Goal: Task Accomplishment & Management: Manage account settings

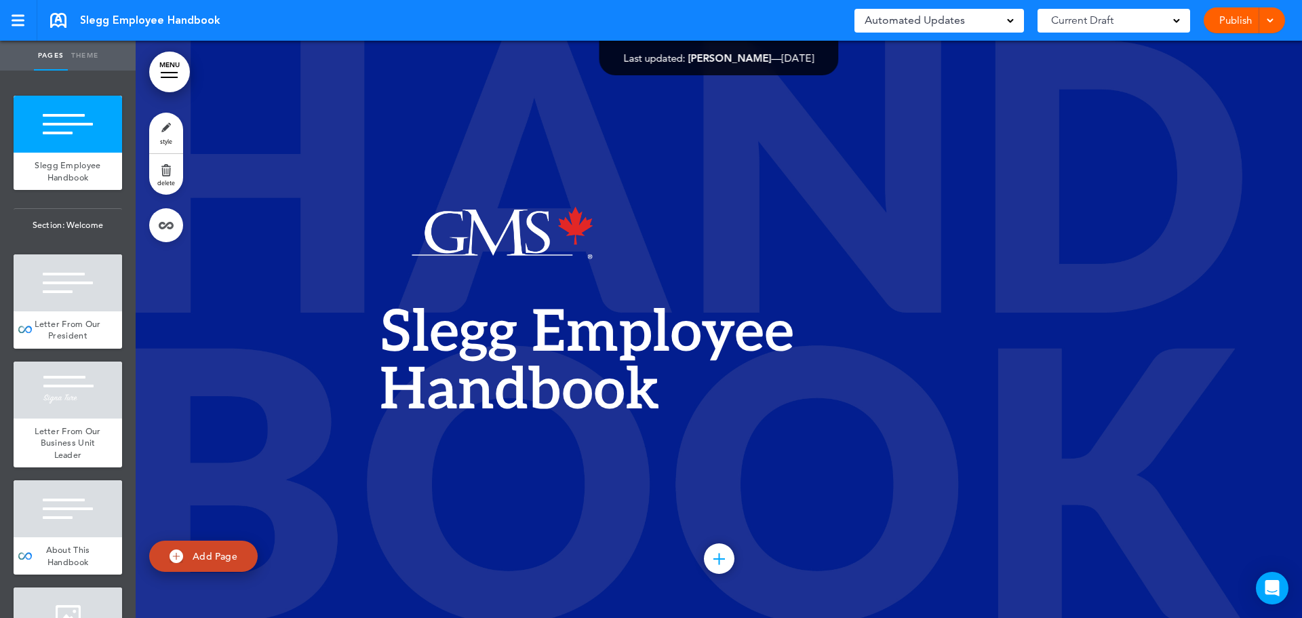
click at [168, 69] on link "MENU" at bounding box center [169, 72] width 41 height 41
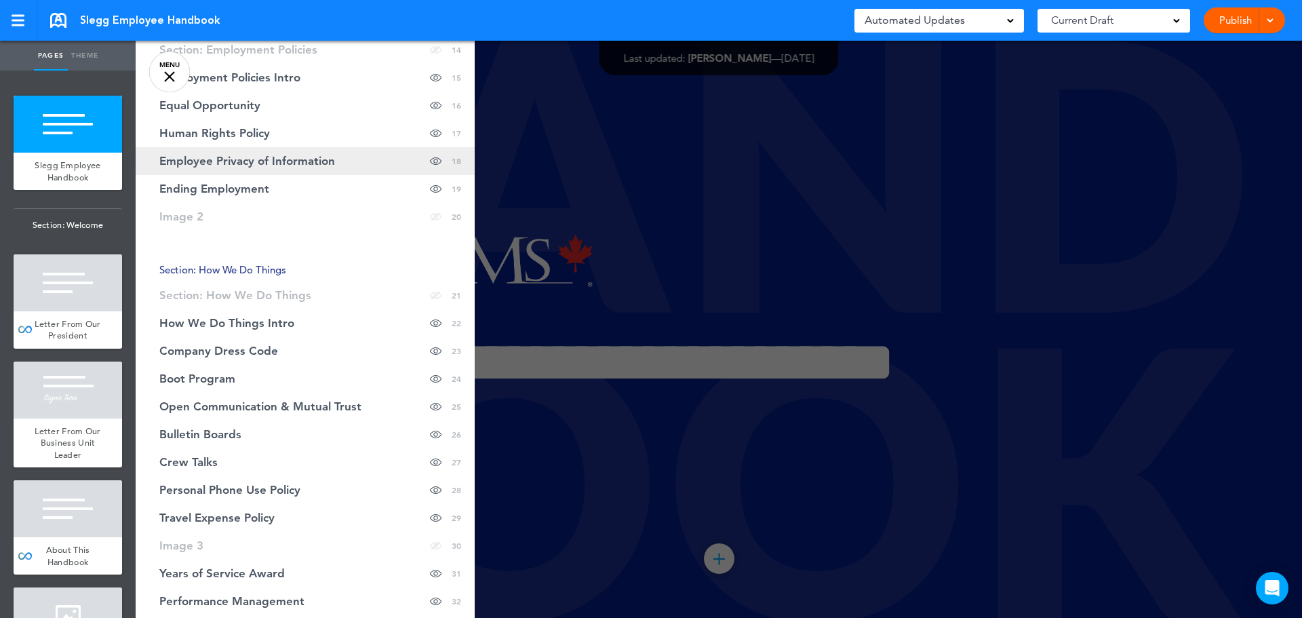
scroll to position [610, 0]
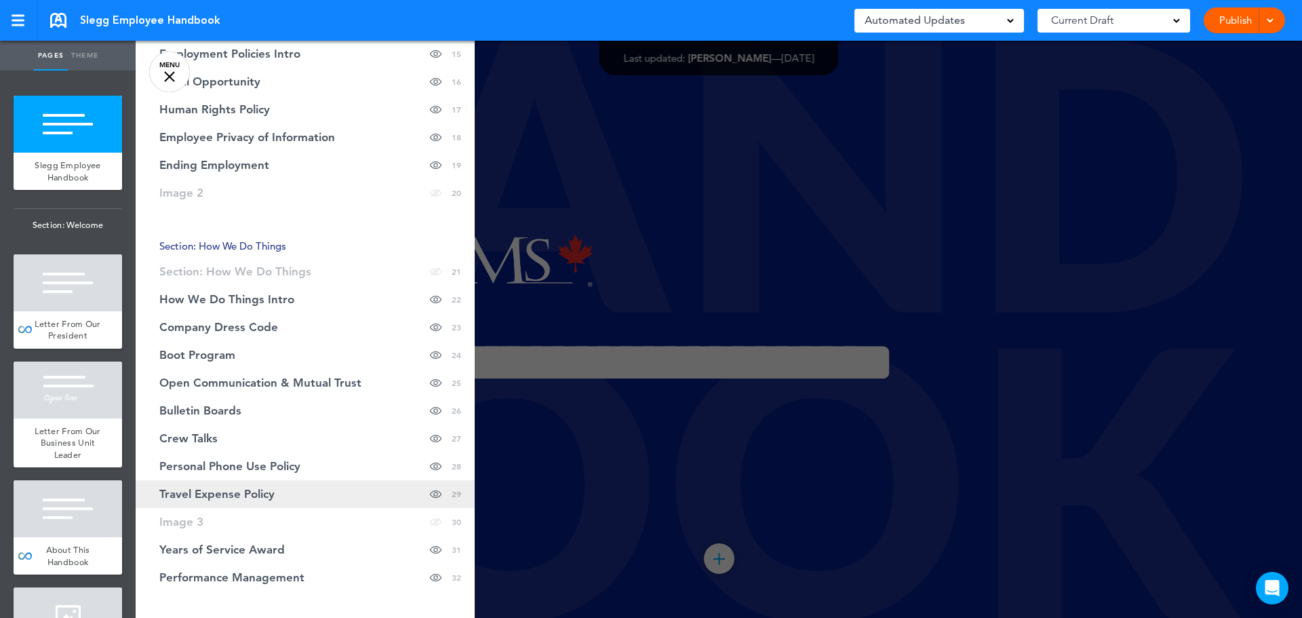
click at [289, 489] on link "Travel Expense Policy Hide page in table of contents 29" at bounding box center [305, 494] width 339 height 28
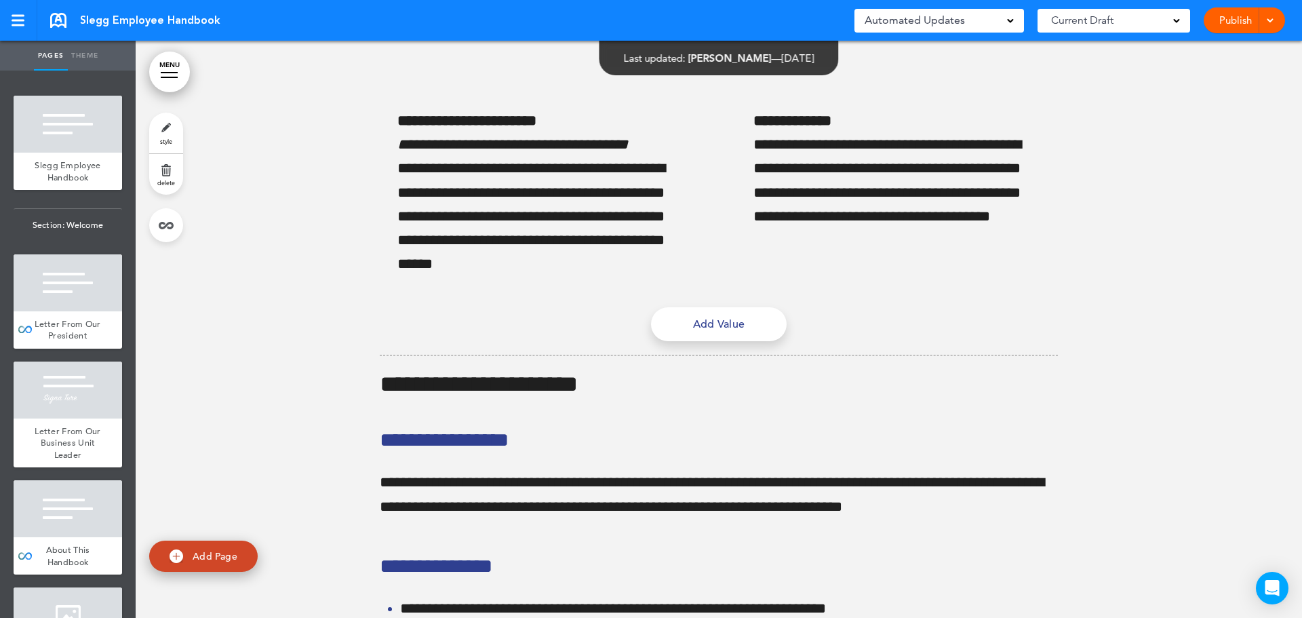
scroll to position [23200, 0]
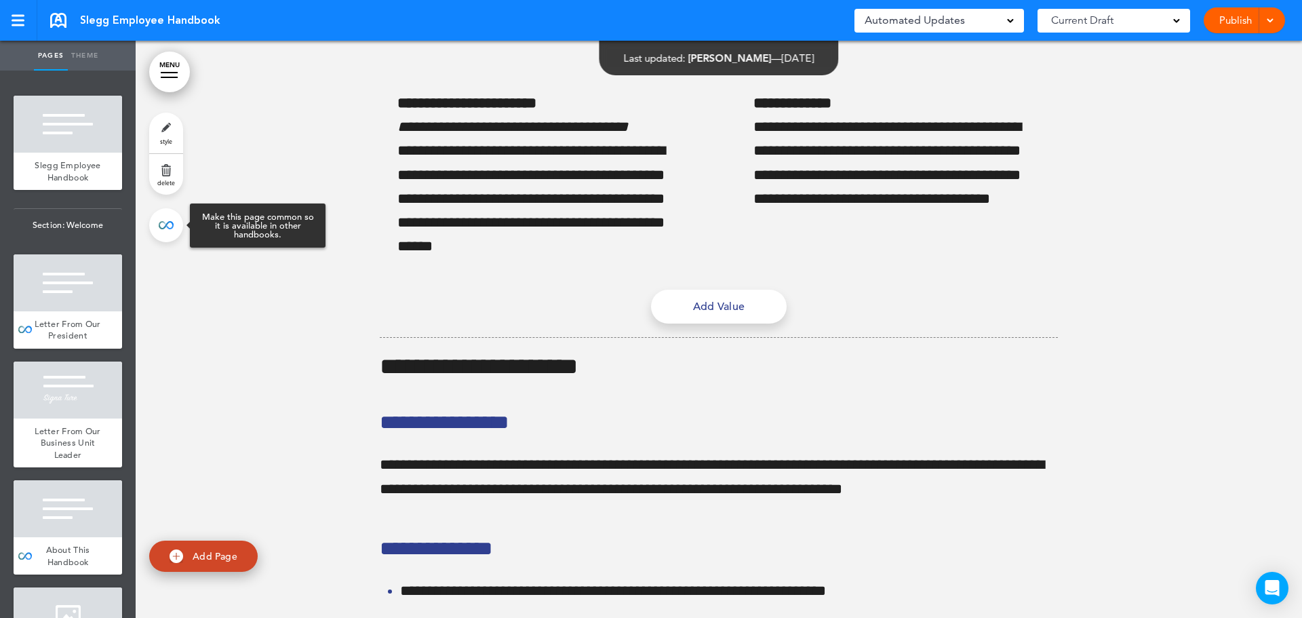
click at [170, 225] on link at bounding box center [166, 225] width 34 height 34
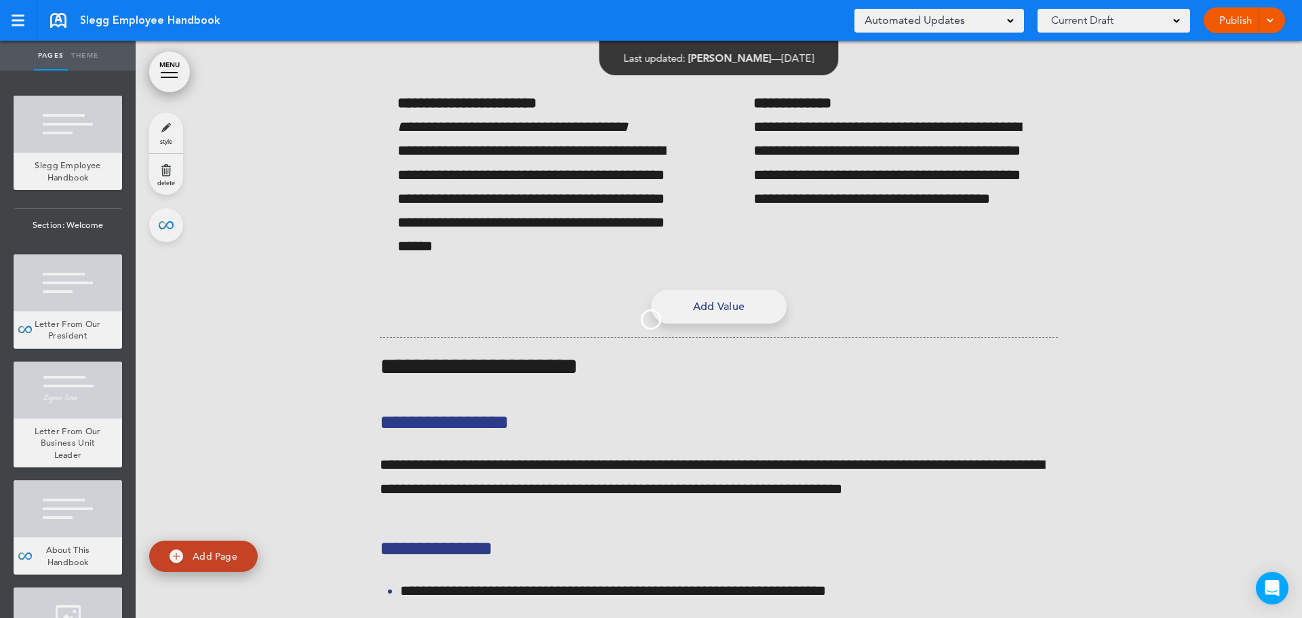
type input "**********"
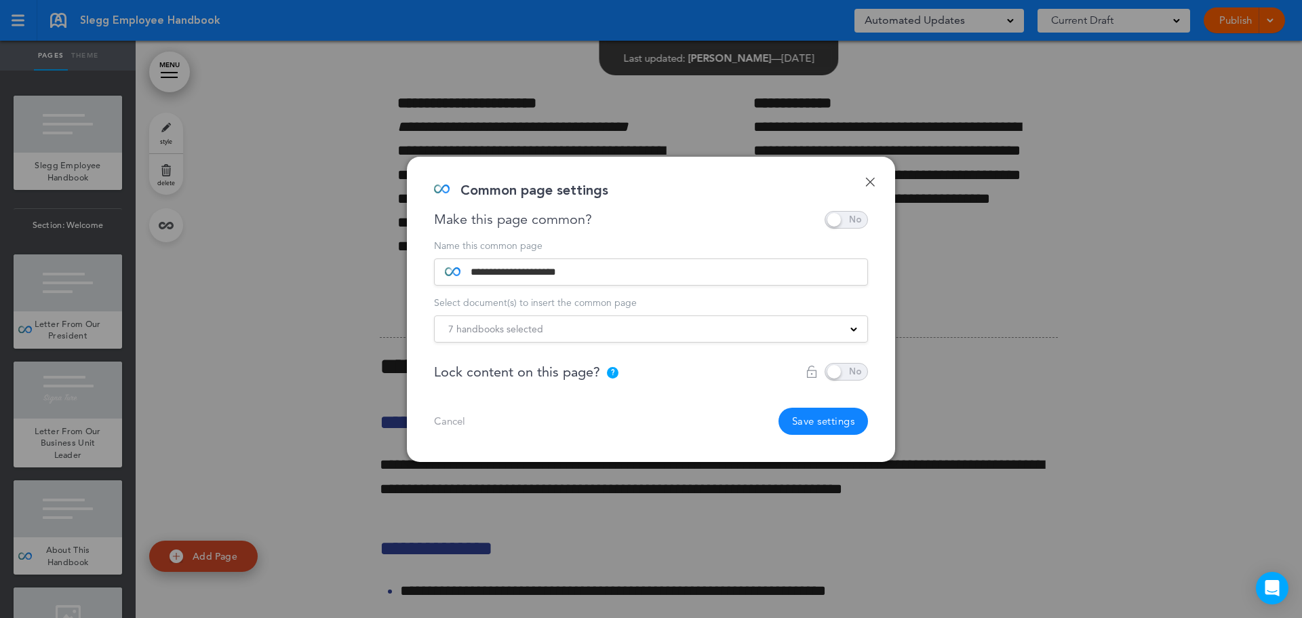
click at [848, 330] on div "7 handbooks selected" at bounding box center [651, 329] width 433 height 15
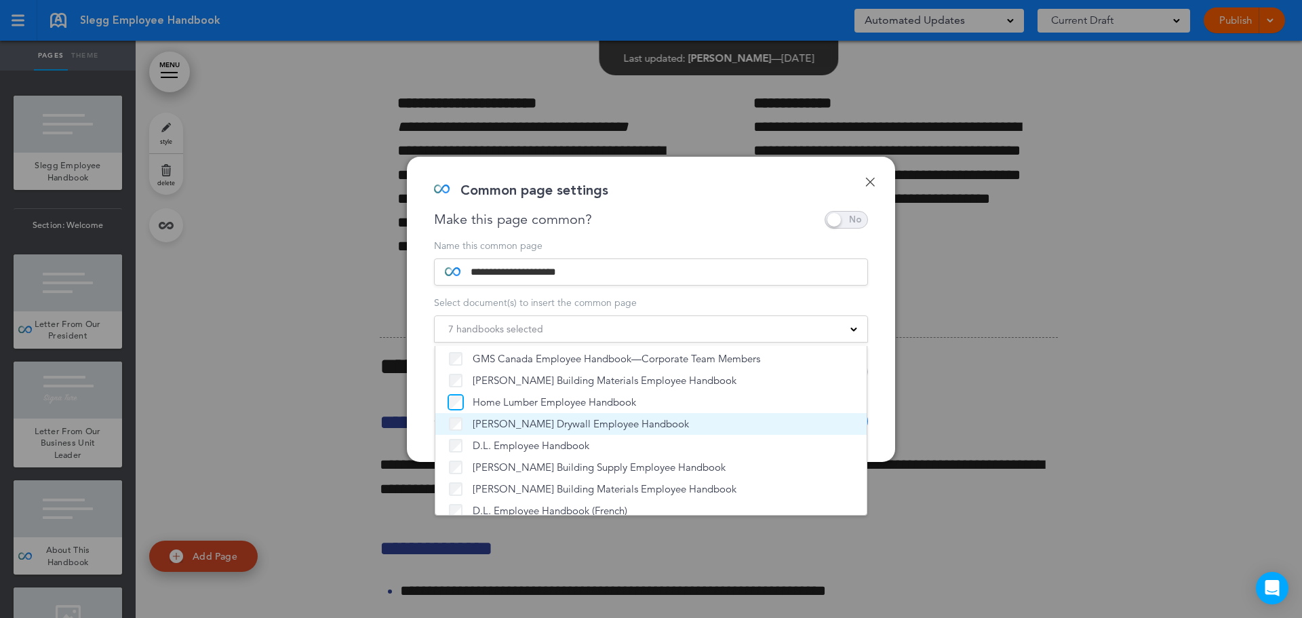
scroll to position [0, 0]
click at [623, 294] on form "**********" at bounding box center [651, 292] width 434 height 102
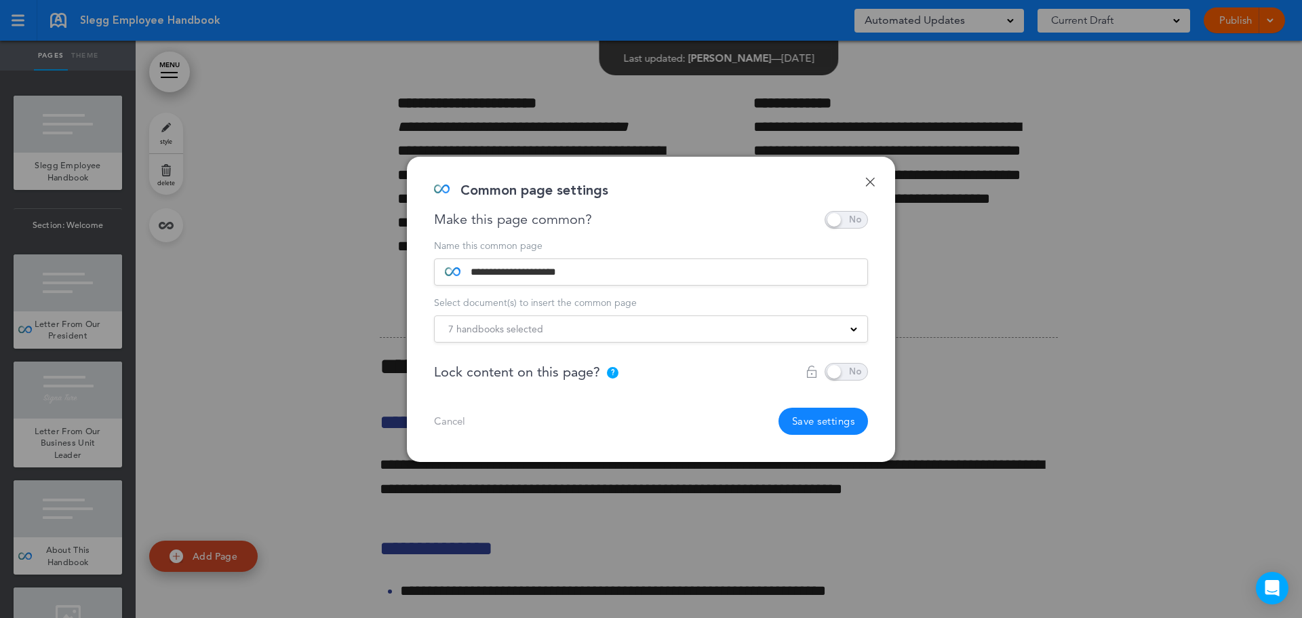
click at [858, 220] on span at bounding box center [846, 220] width 43 height 18
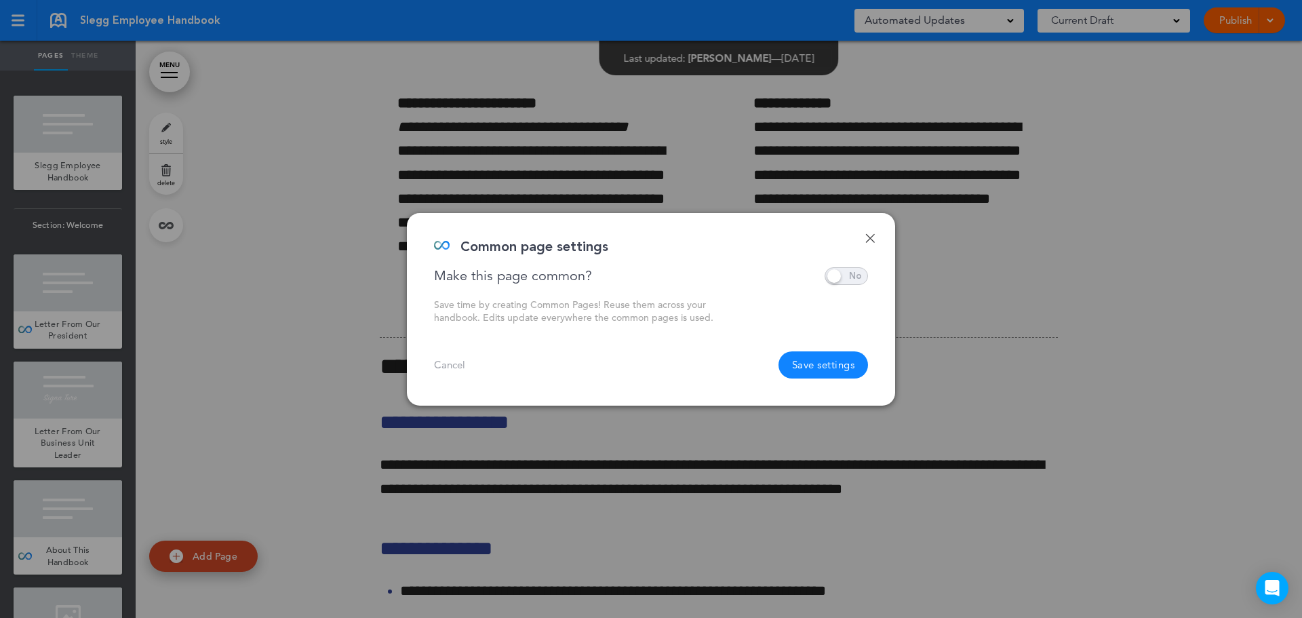
click at [829, 359] on button "Save settings" at bounding box center [824, 364] width 90 height 27
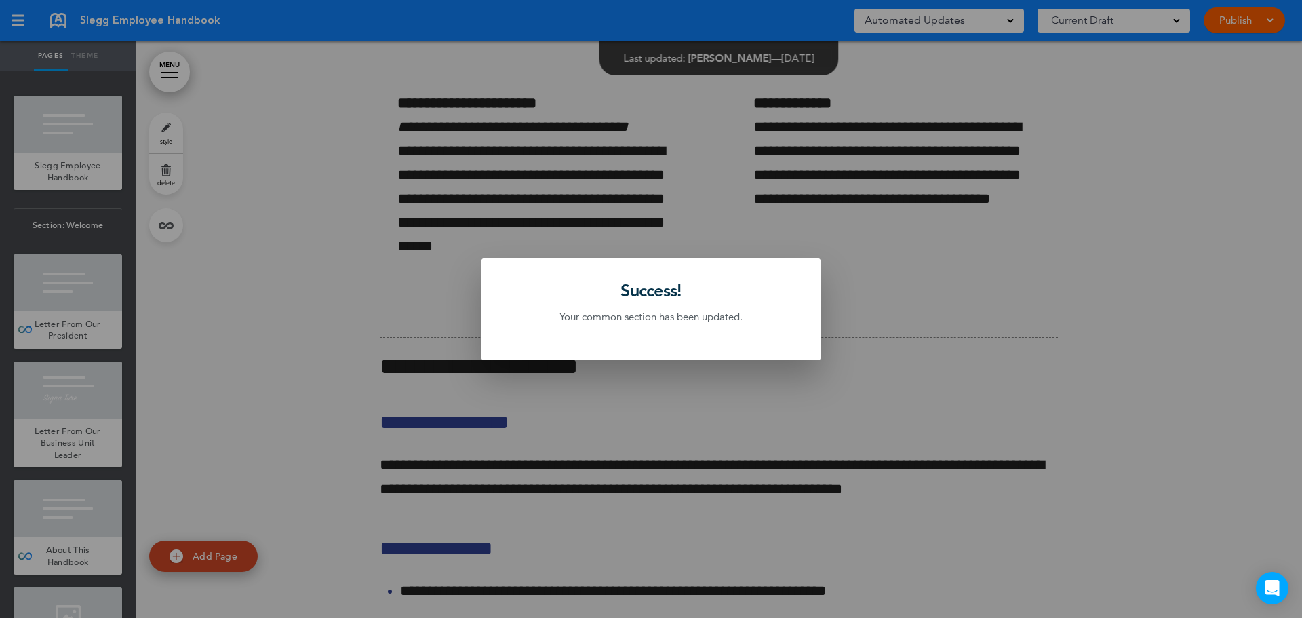
click at [669, 200] on div at bounding box center [651, 309] width 1302 height 618
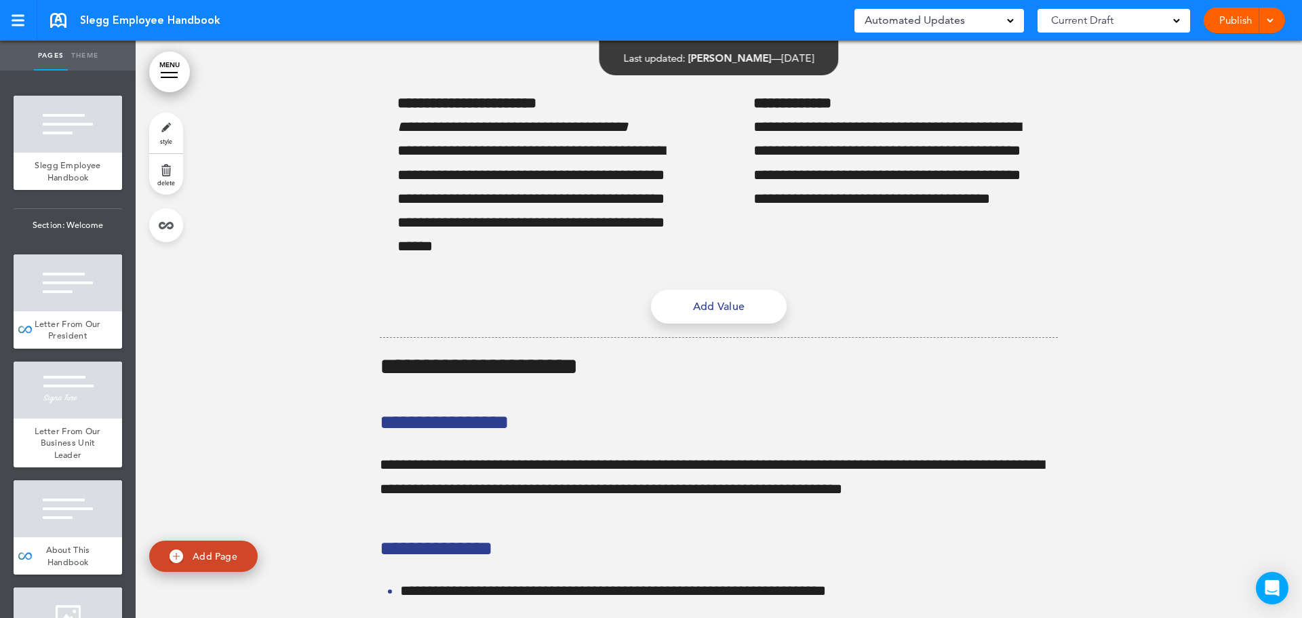
click at [182, 71] on link "MENU" at bounding box center [169, 72] width 41 height 41
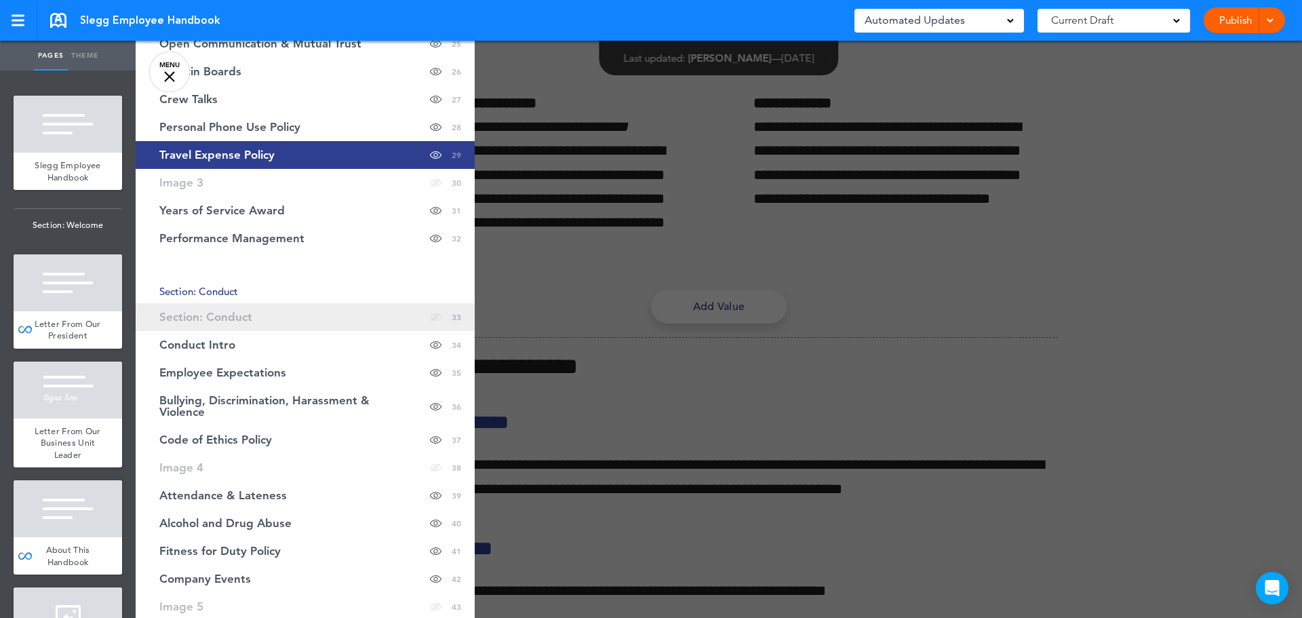
scroll to position [882, 0]
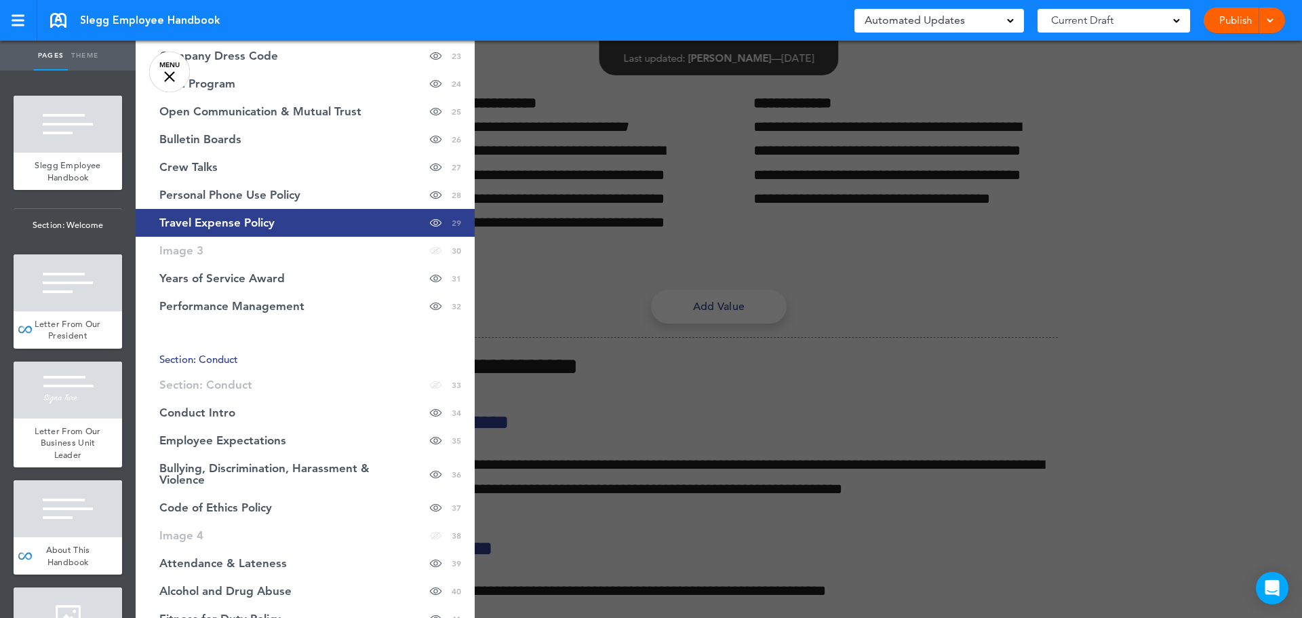
click at [660, 209] on div at bounding box center [787, 309] width 1302 height 618
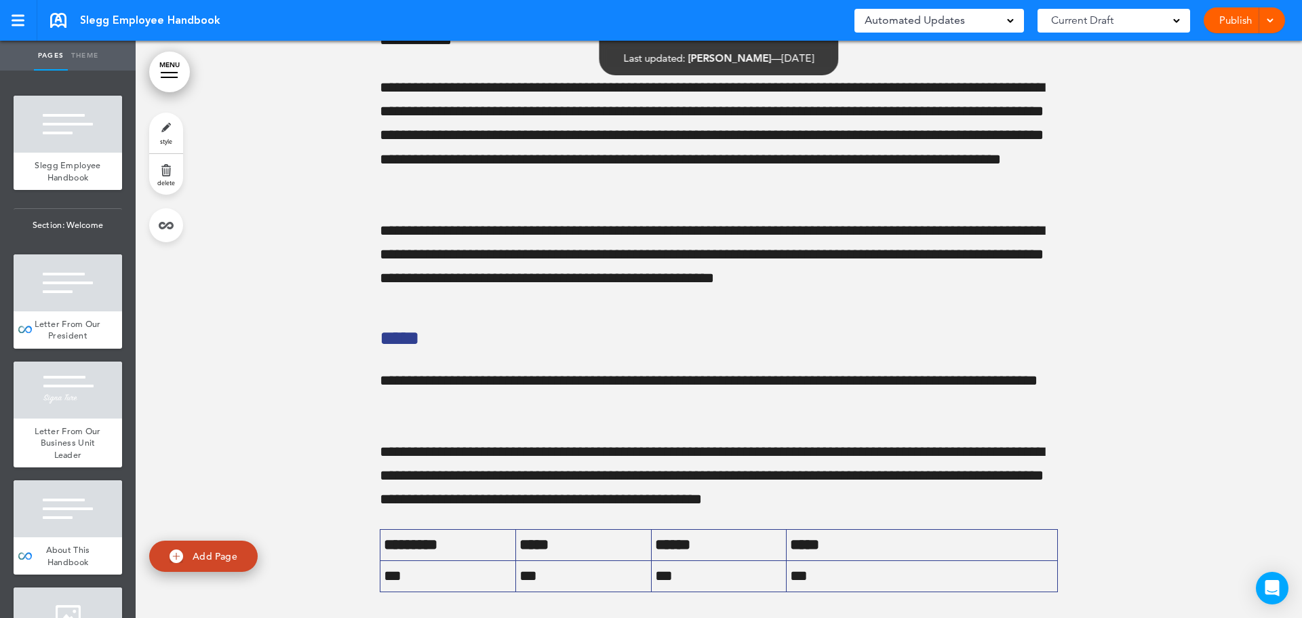
scroll to position [24557, 0]
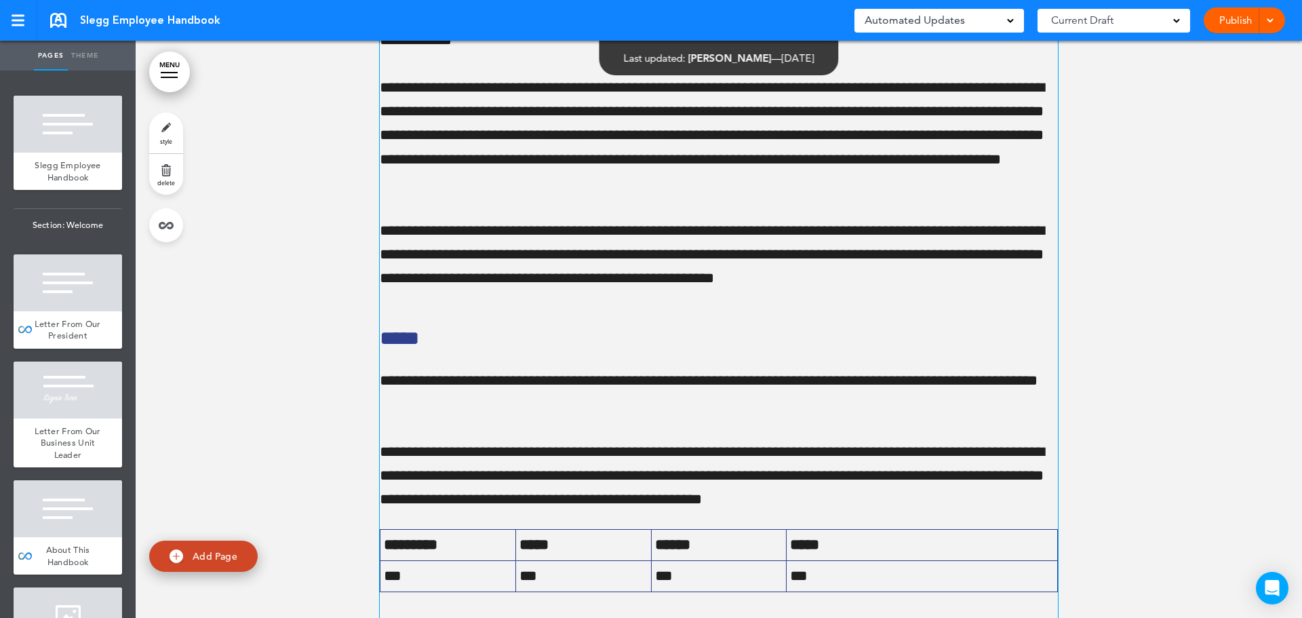
click at [704, 291] on p "**********" at bounding box center [719, 255] width 678 height 72
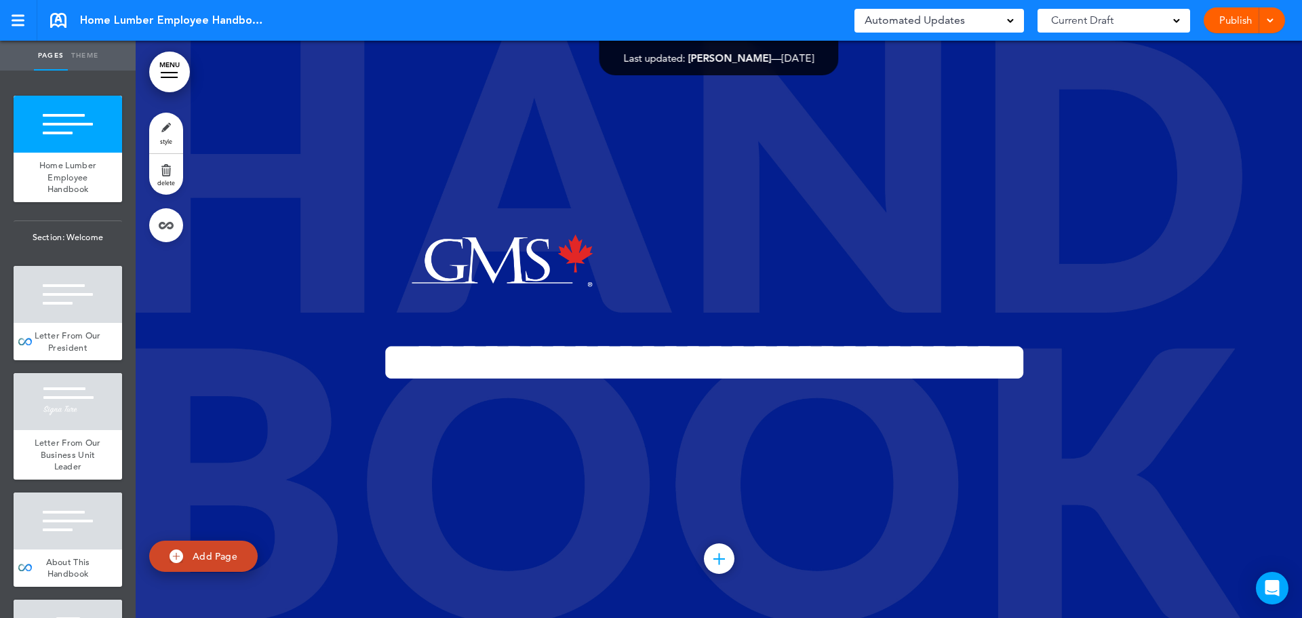
click at [168, 77] on div at bounding box center [169, 77] width 17 height 1
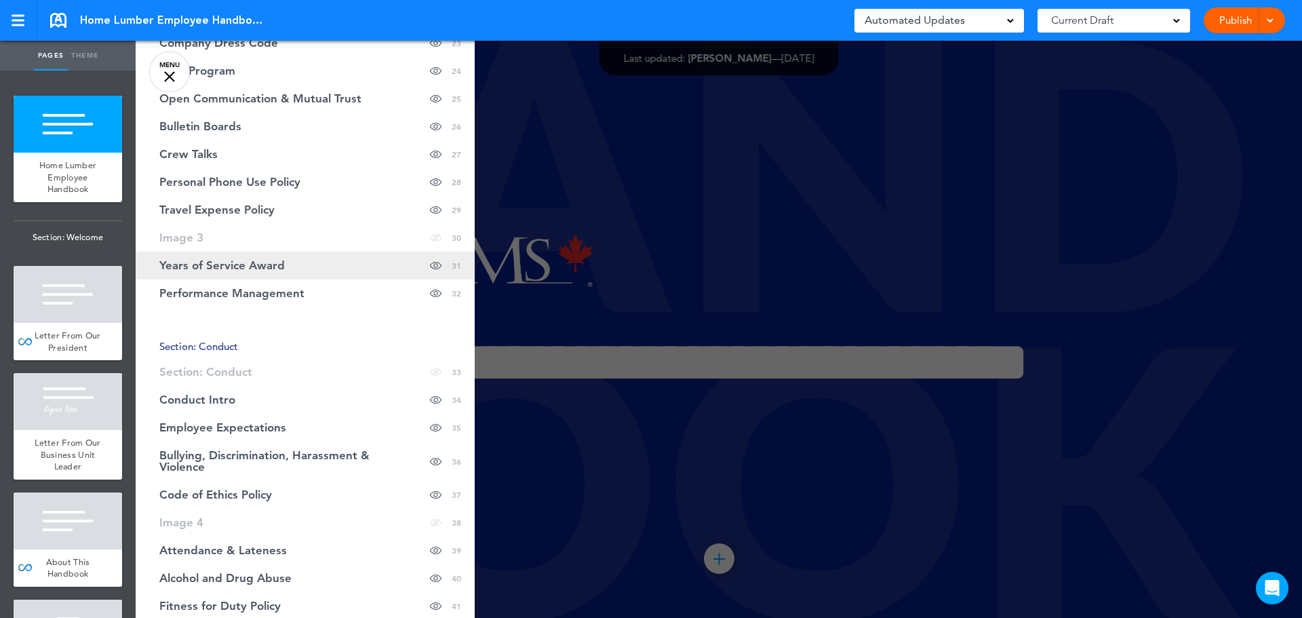
scroll to position [882, 0]
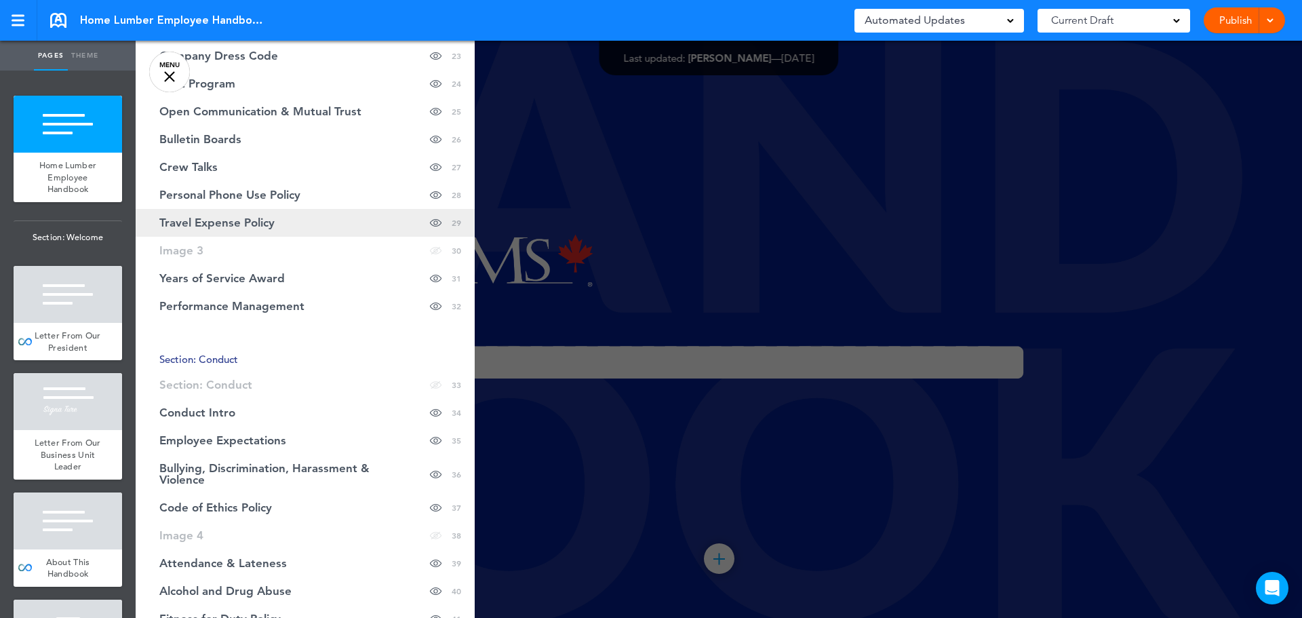
click at [284, 231] on link "Travel Expense Policy Hide page in table of contents 29" at bounding box center [305, 223] width 339 height 28
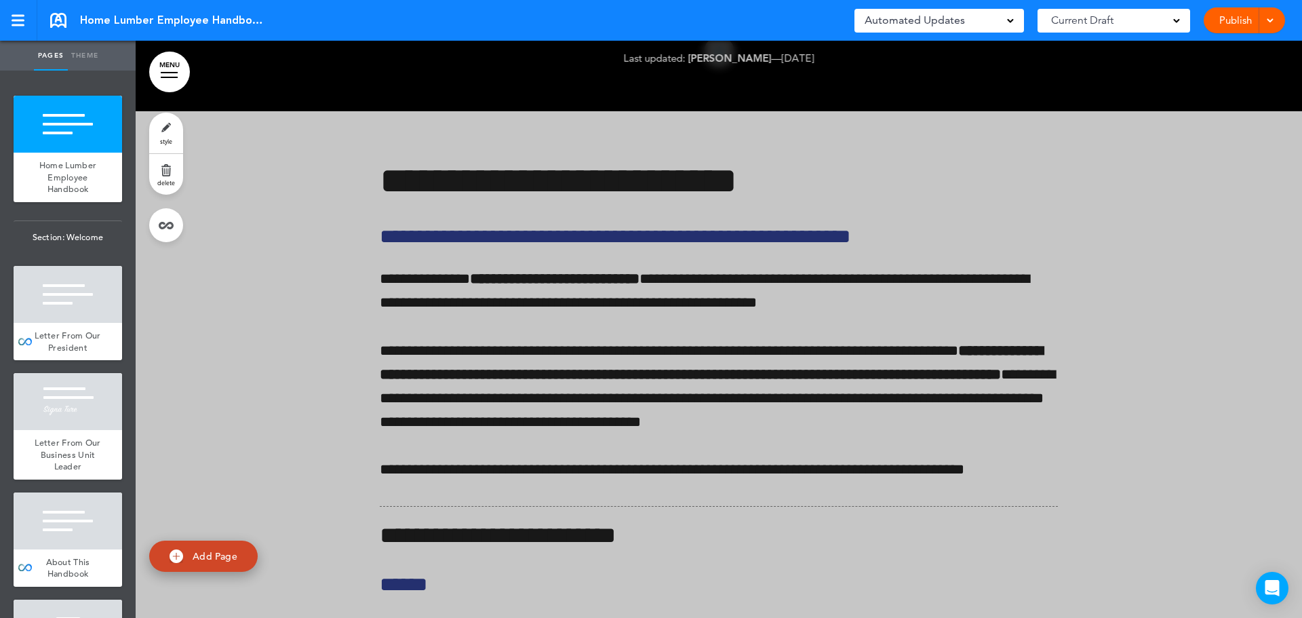
scroll to position [22407, 0]
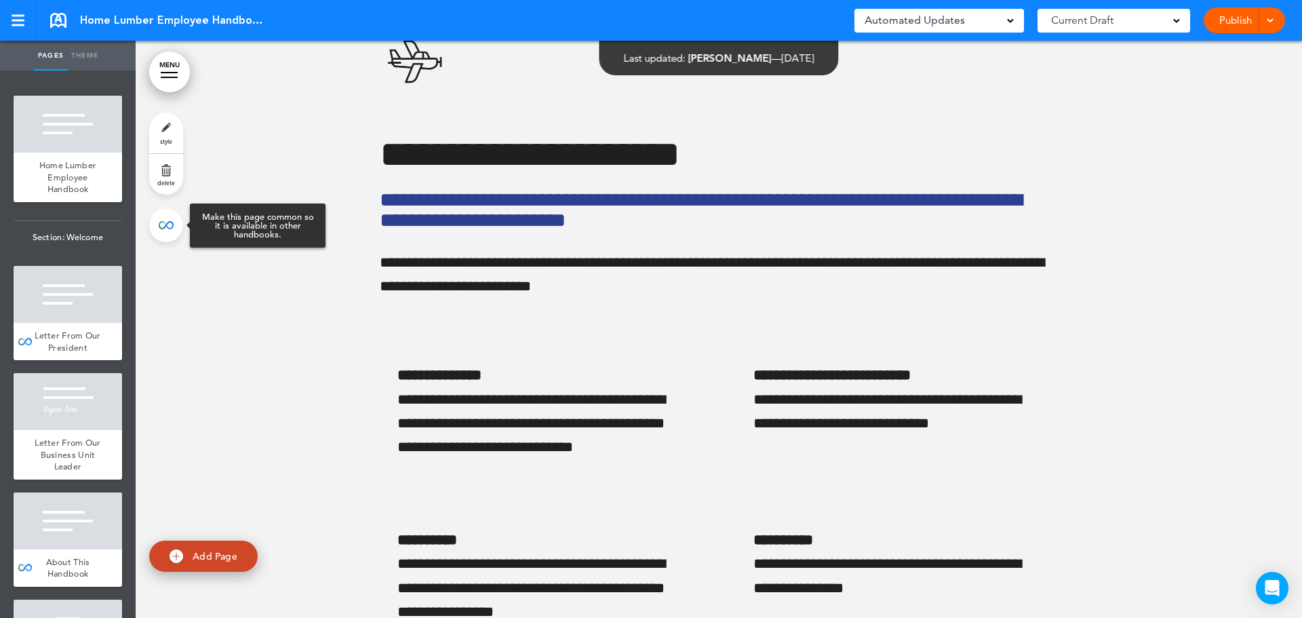
click at [170, 225] on link at bounding box center [166, 225] width 34 height 34
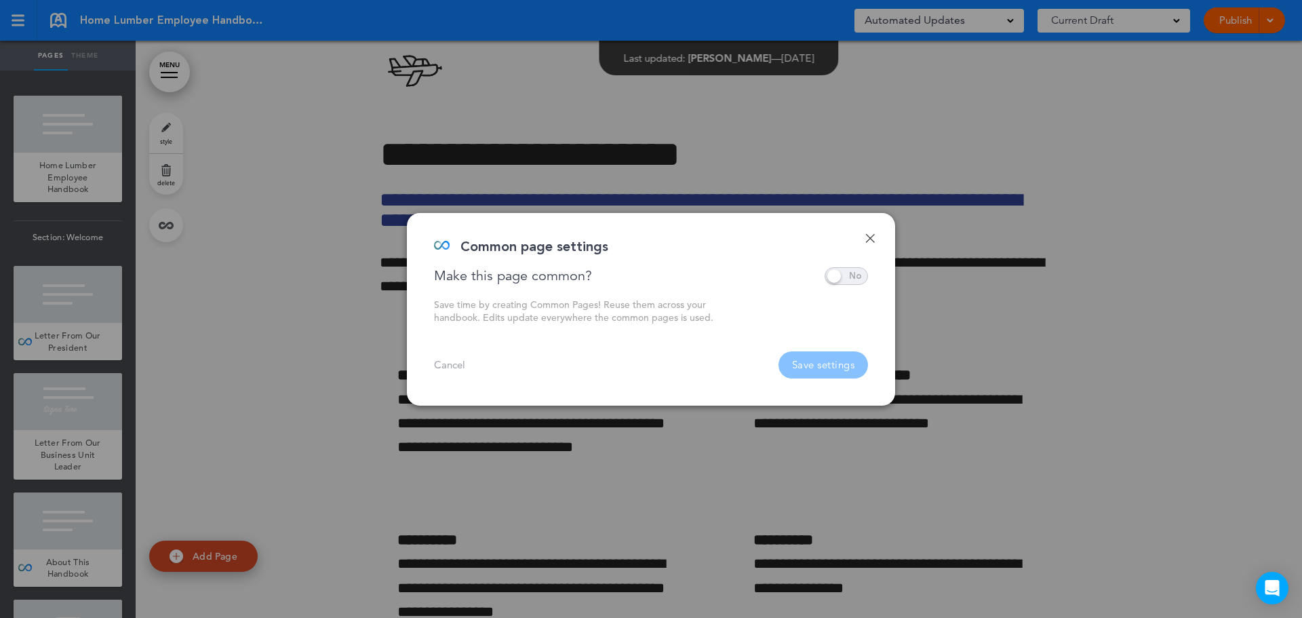
click at [845, 275] on span at bounding box center [846, 276] width 43 height 18
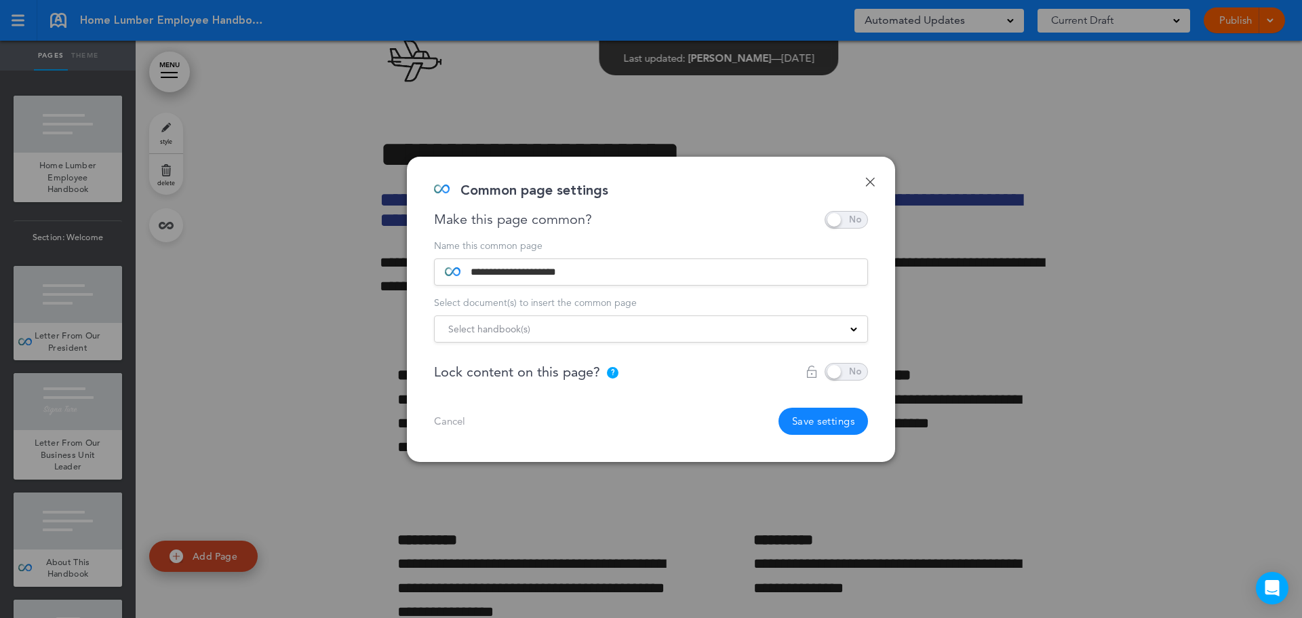
click at [848, 214] on span at bounding box center [846, 220] width 43 height 18
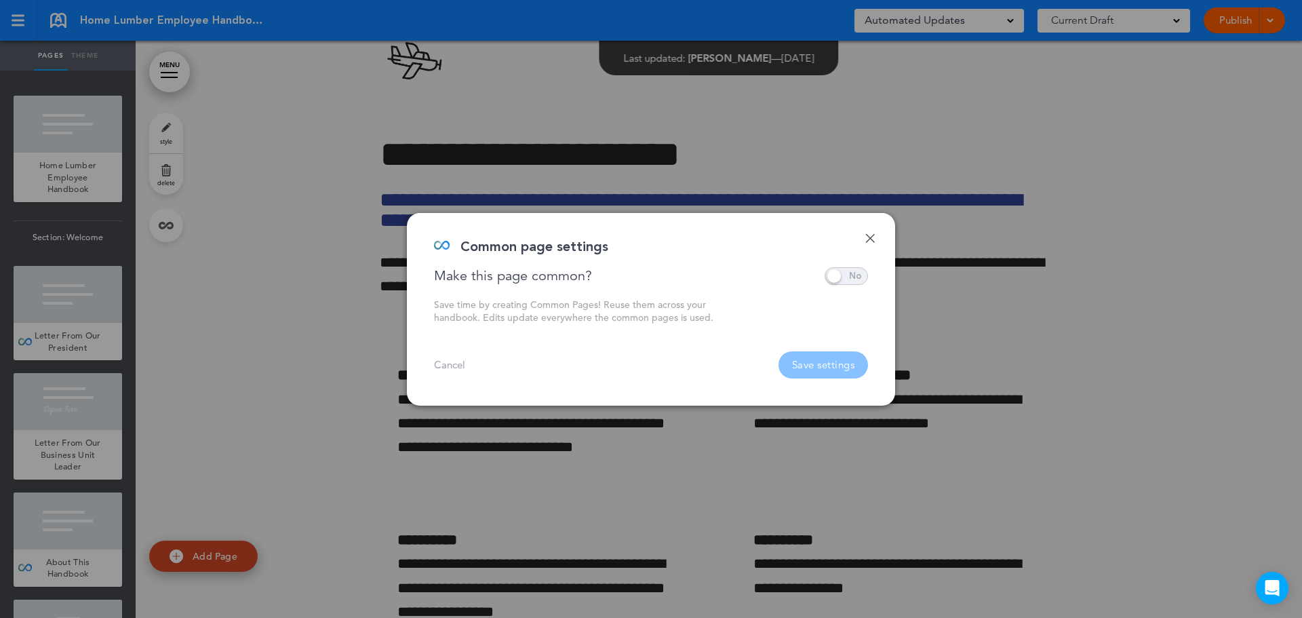
click at [873, 238] on link "Done" at bounding box center [870, 237] width 9 height 9
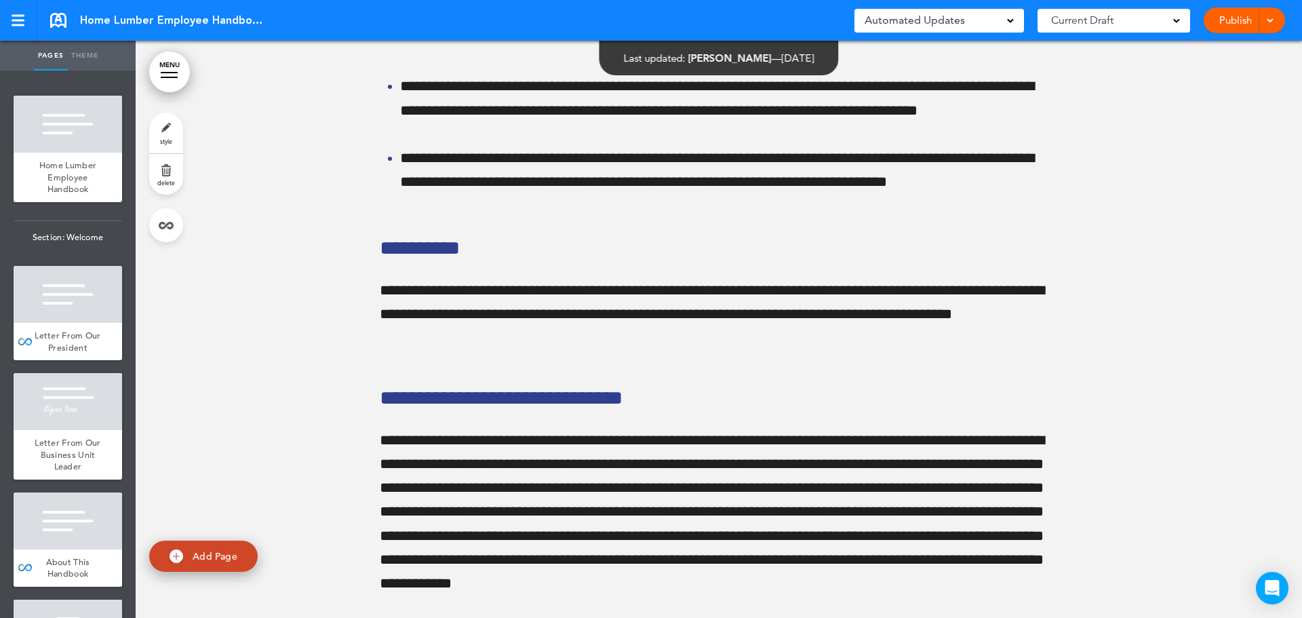
scroll to position [24035, 0]
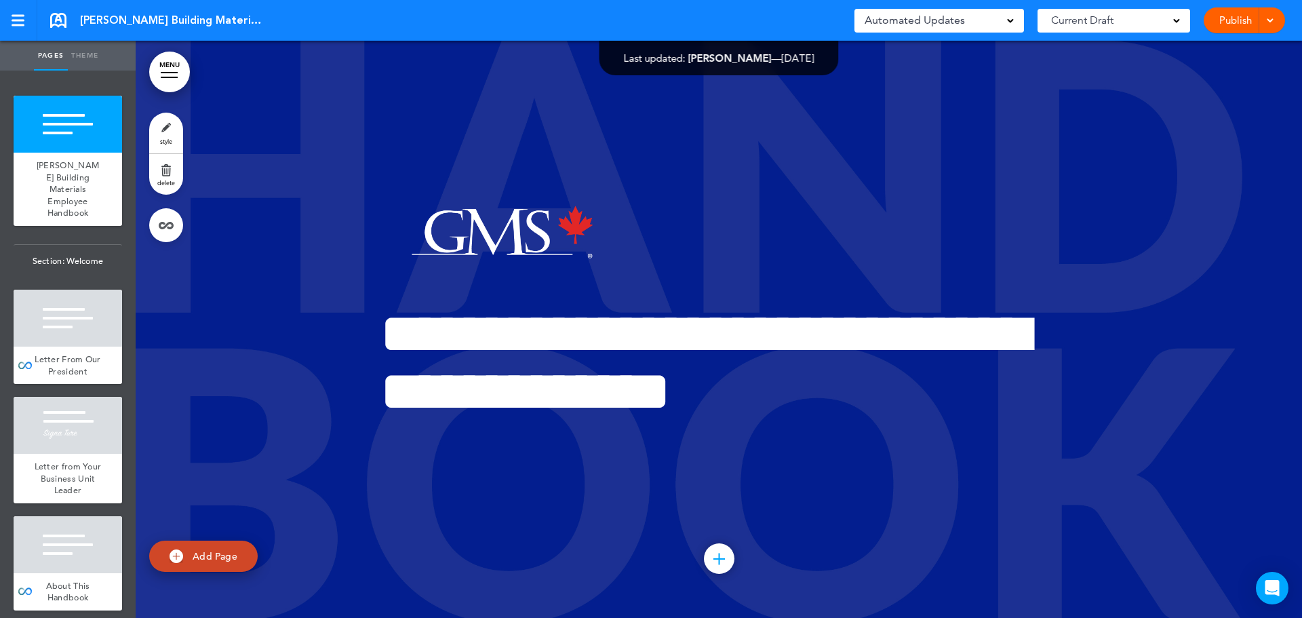
click at [176, 67] on link "MENU" at bounding box center [169, 72] width 41 height 41
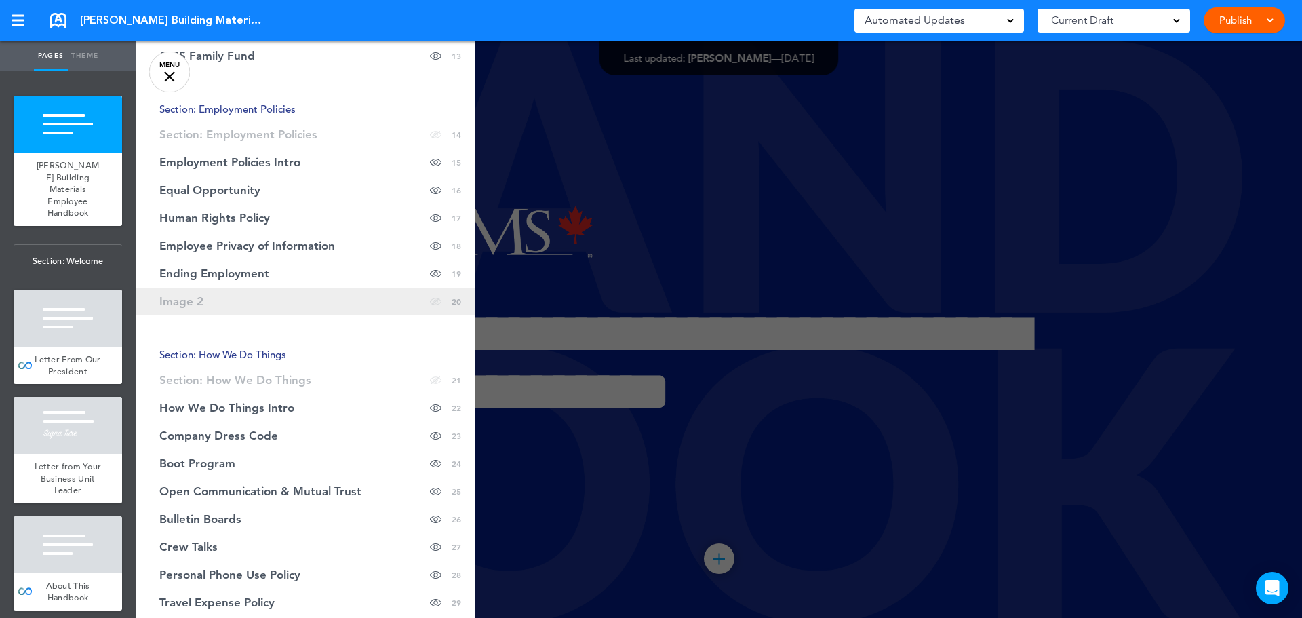
scroll to position [589, 0]
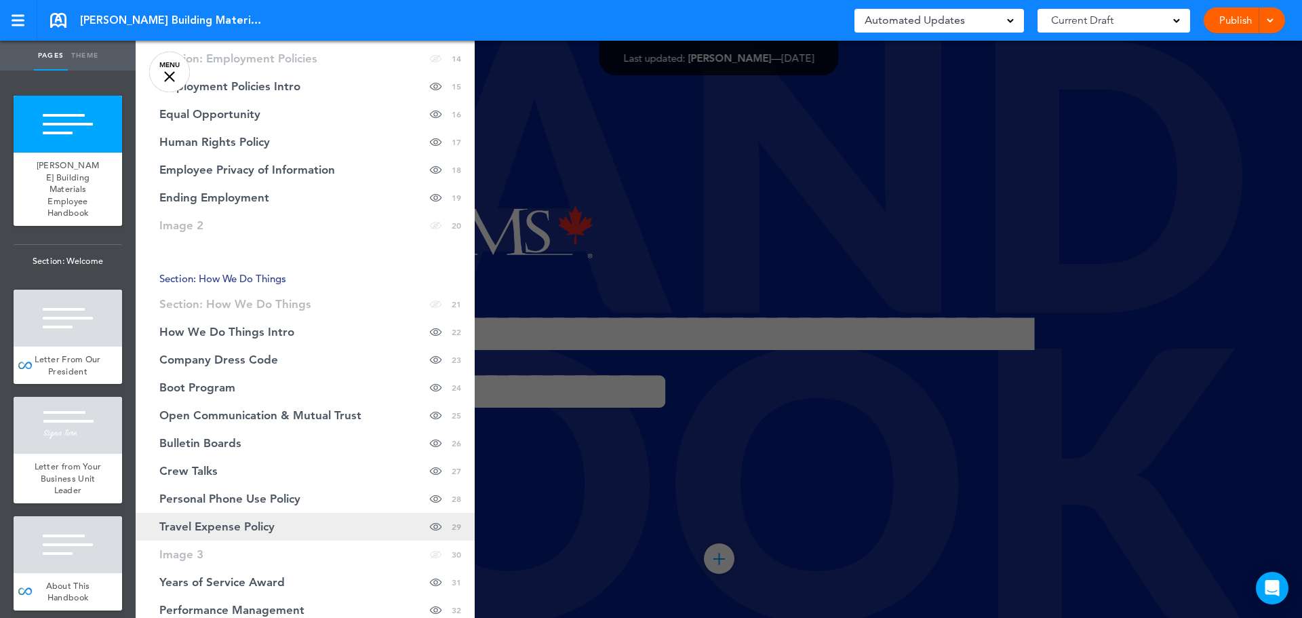
click at [241, 521] on span "Travel Expense Policy" at bounding box center [216, 527] width 115 height 12
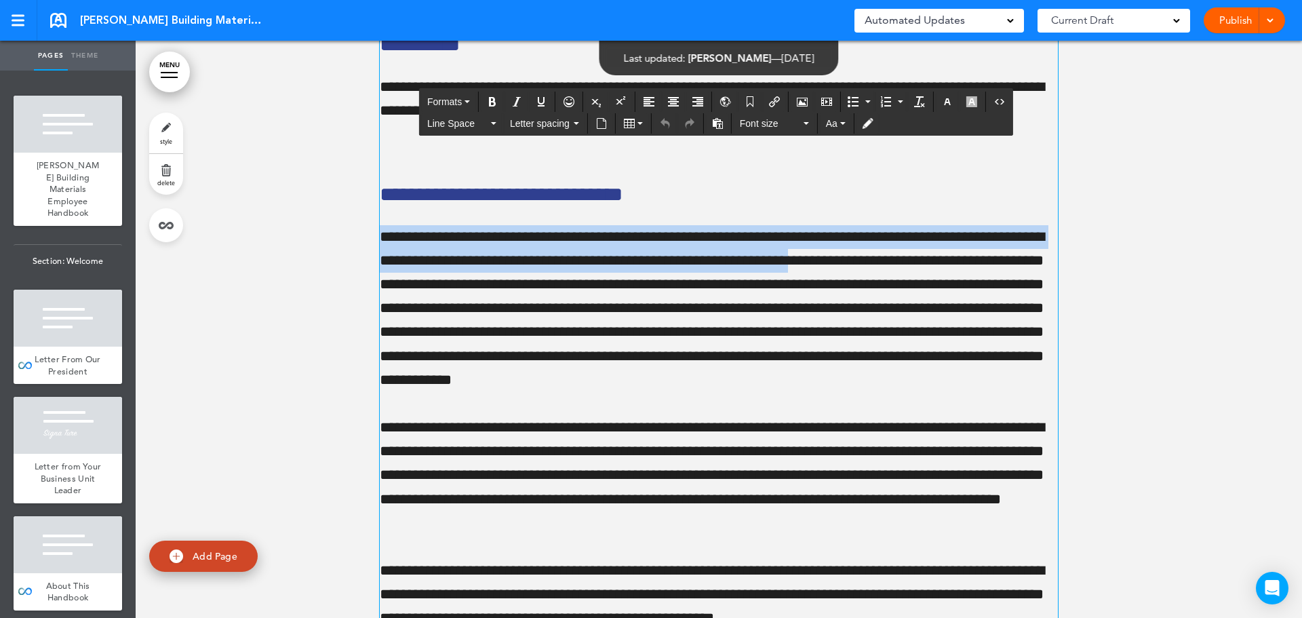
scroll to position [24013, 0]
drag, startPoint x: 957, startPoint y: 327, endPoint x: 347, endPoint y: 304, distance: 610.9
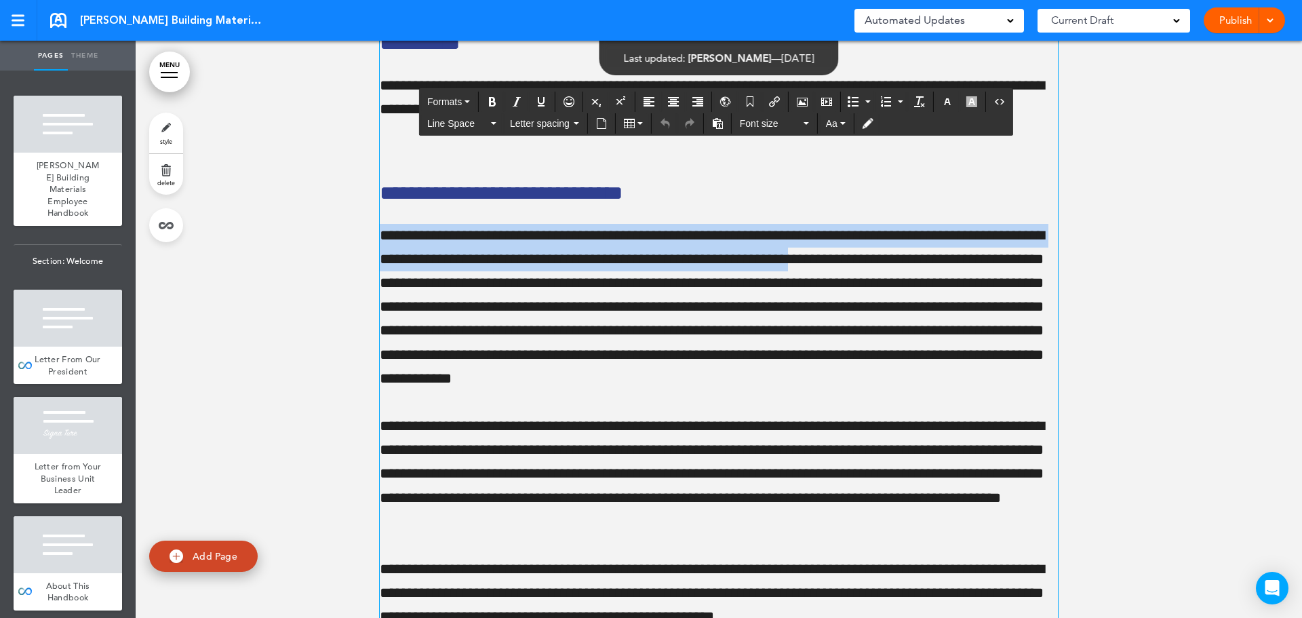
scroll to position [24013, 0]
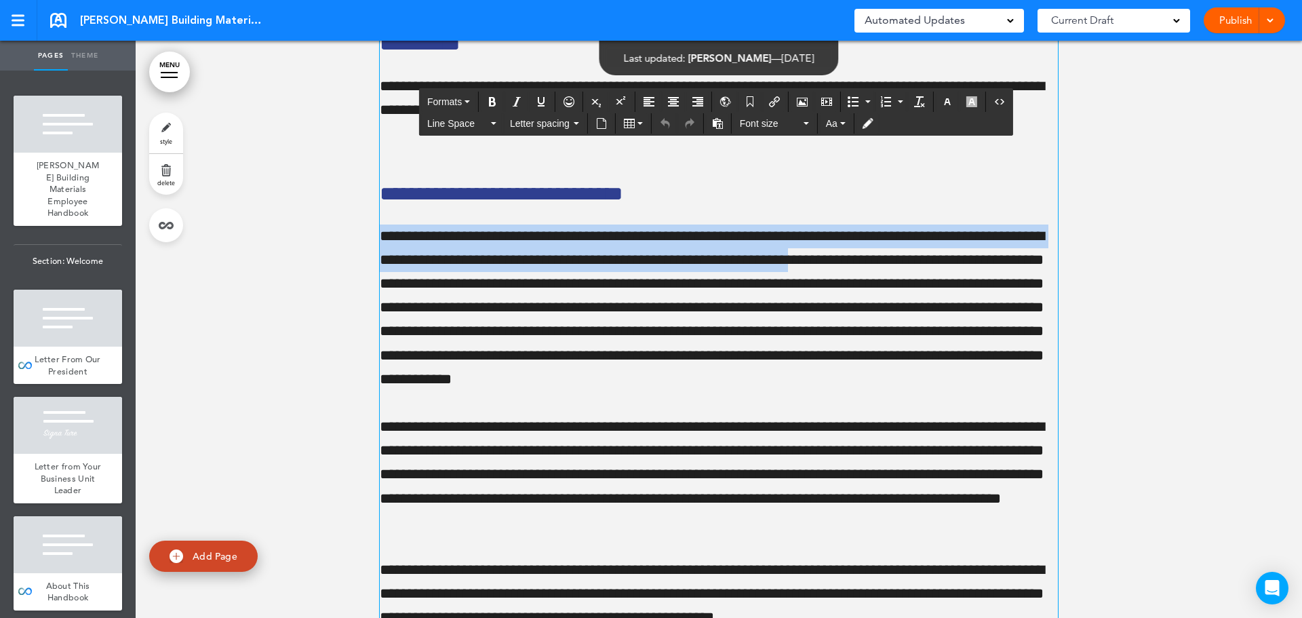
click at [722, 307] on p "**********" at bounding box center [719, 308] width 678 height 167
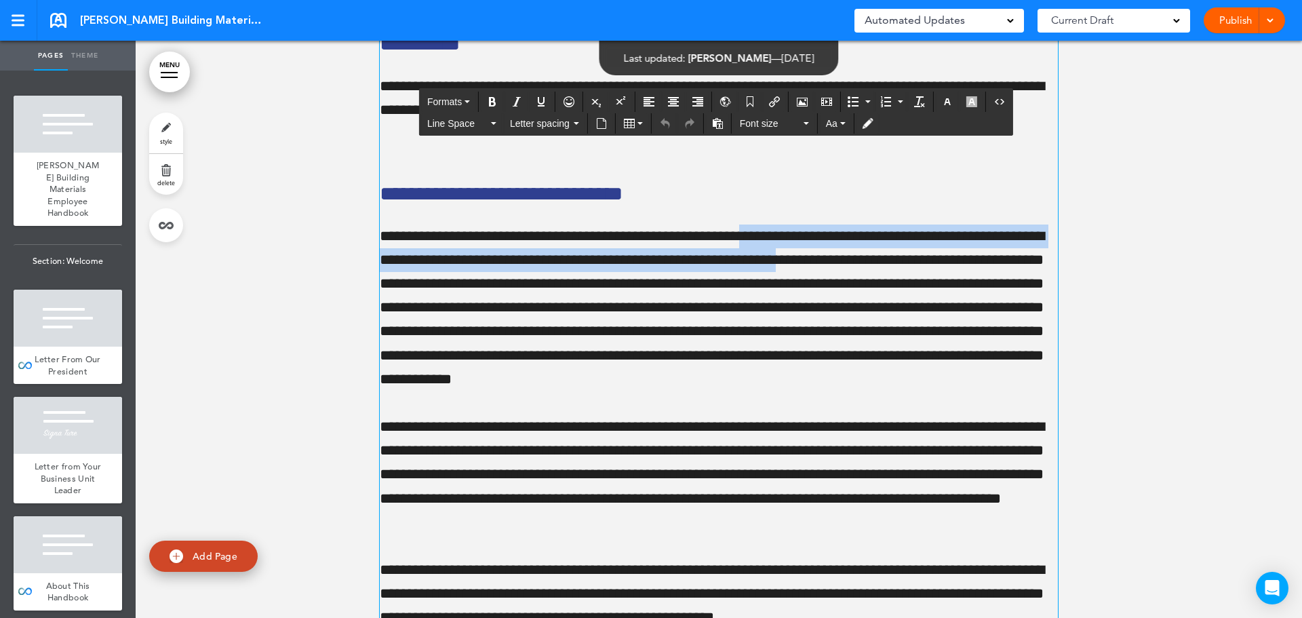
drag, startPoint x: 949, startPoint y: 328, endPoint x: 783, endPoint y: 311, distance: 166.4
click at [783, 311] on p "**********" at bounding box center [719, 308] width 678 height 167
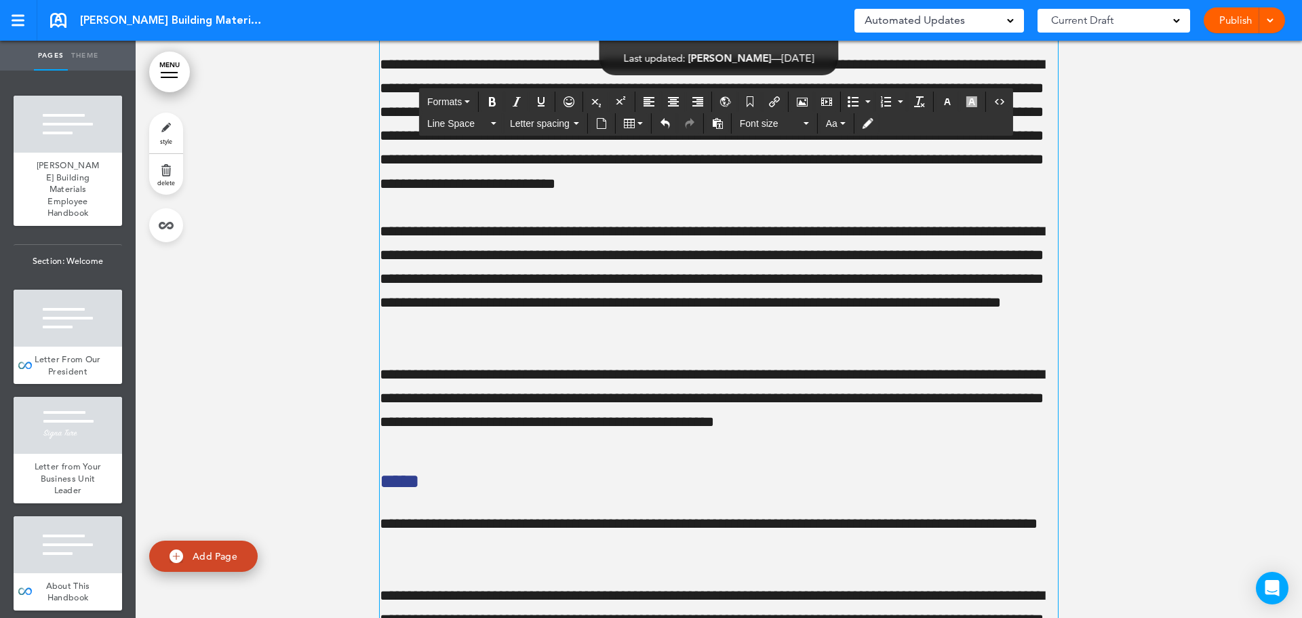
scroll to position [24216, 0]
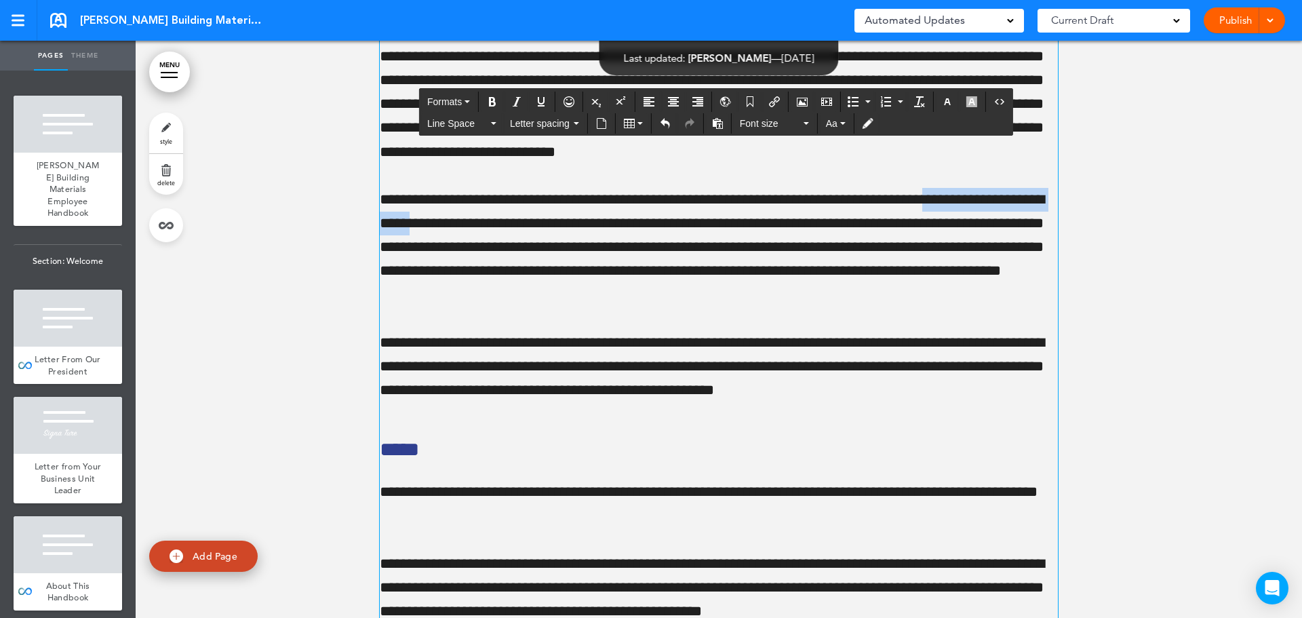
drag, startPoint x: 557, startPoint y: 292, endPoint x: 376, endPoint y: 299, distance: 181.3
click at [380, 299] on p "**********" at bounding box center [719, 247] width 678 height 119
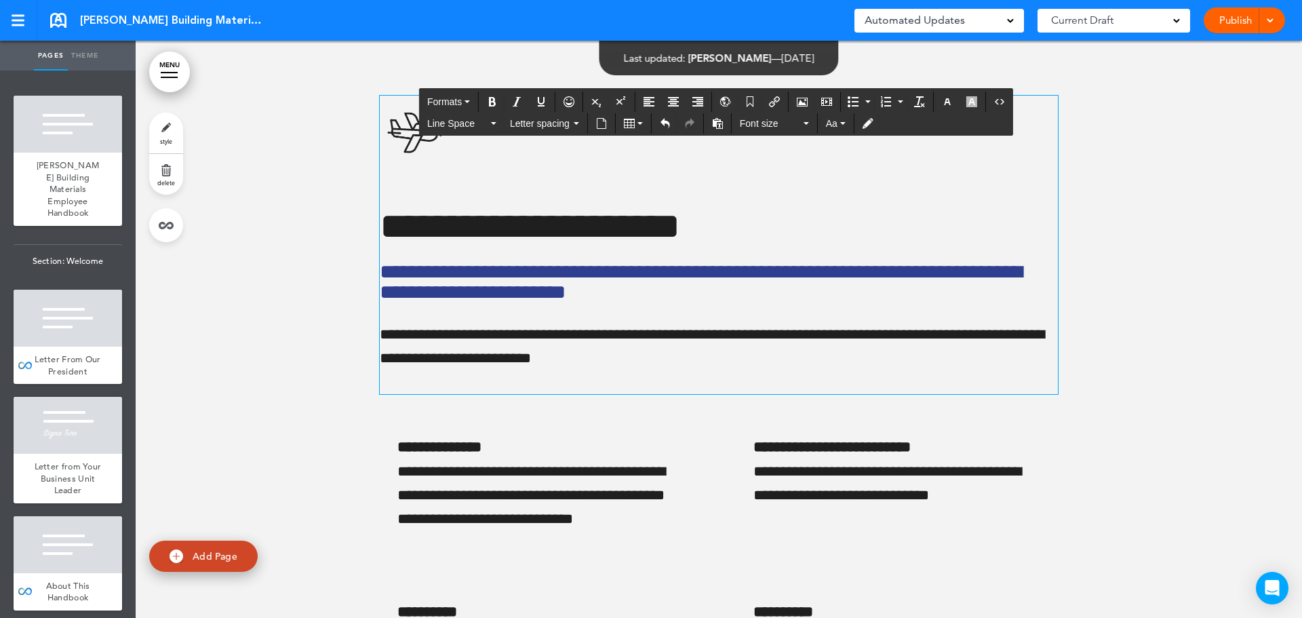
scroll to position [22114, 0]
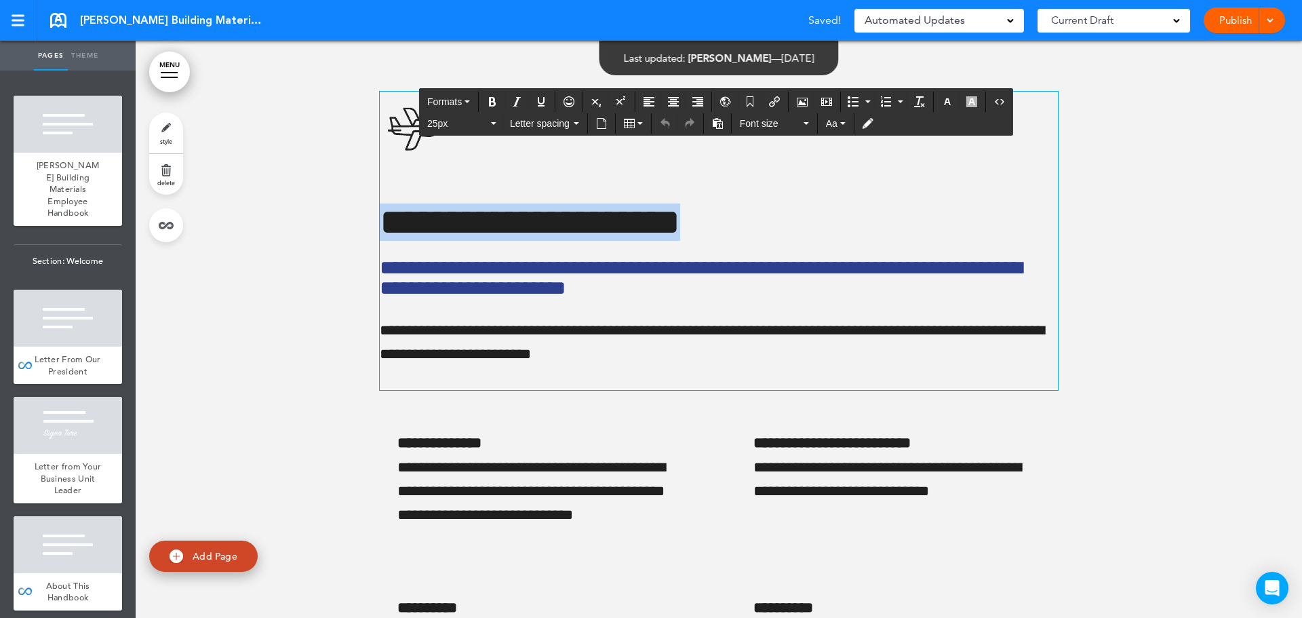
drag, startPoint x: 756, startPoint y: 294, endPoint x: 375, endPoint y: 291, distance: 380.5
click at [380, 241] on h1 "**********" at bounding box center [719, 221] width 678 height 37
copy h1 "**********"
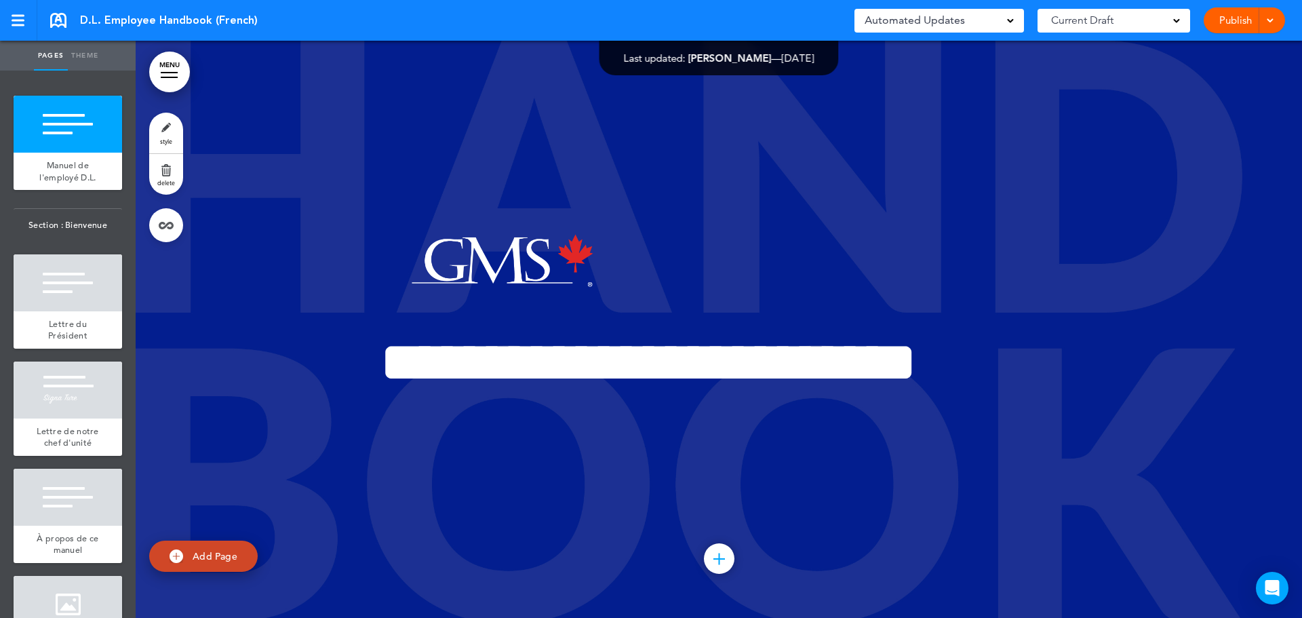
click at [169, 73] on link "MENU" at bounding box center [169, 72] width 41 height 41
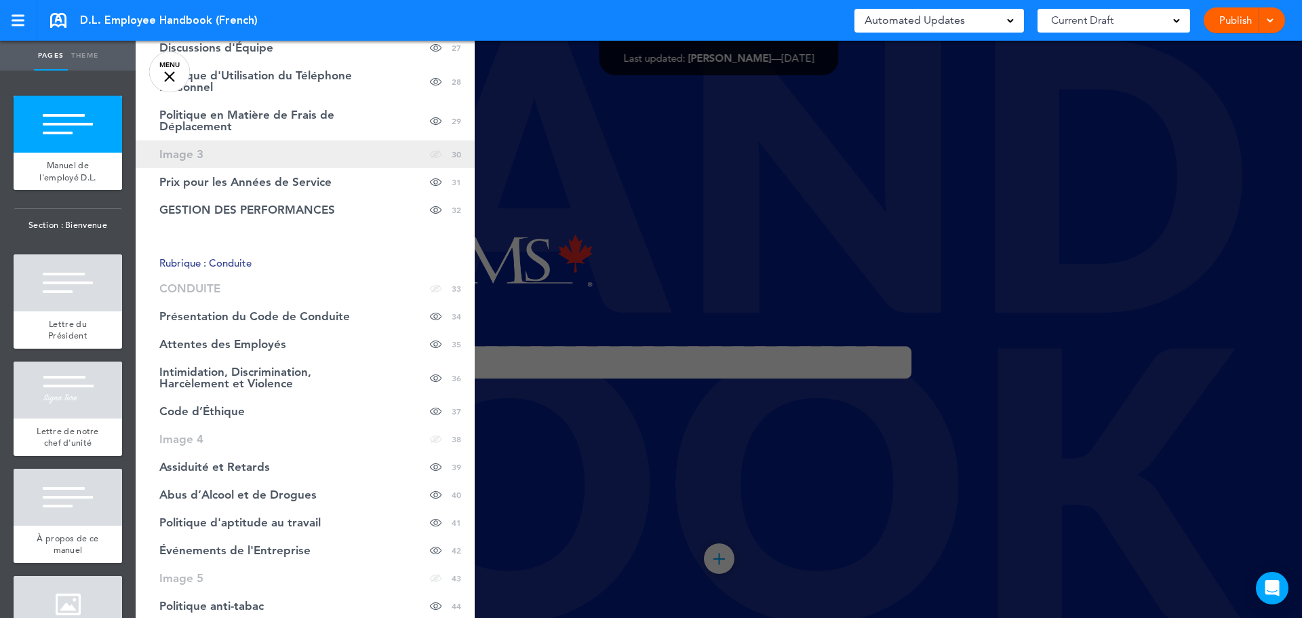
scroll to position [1085, 0]
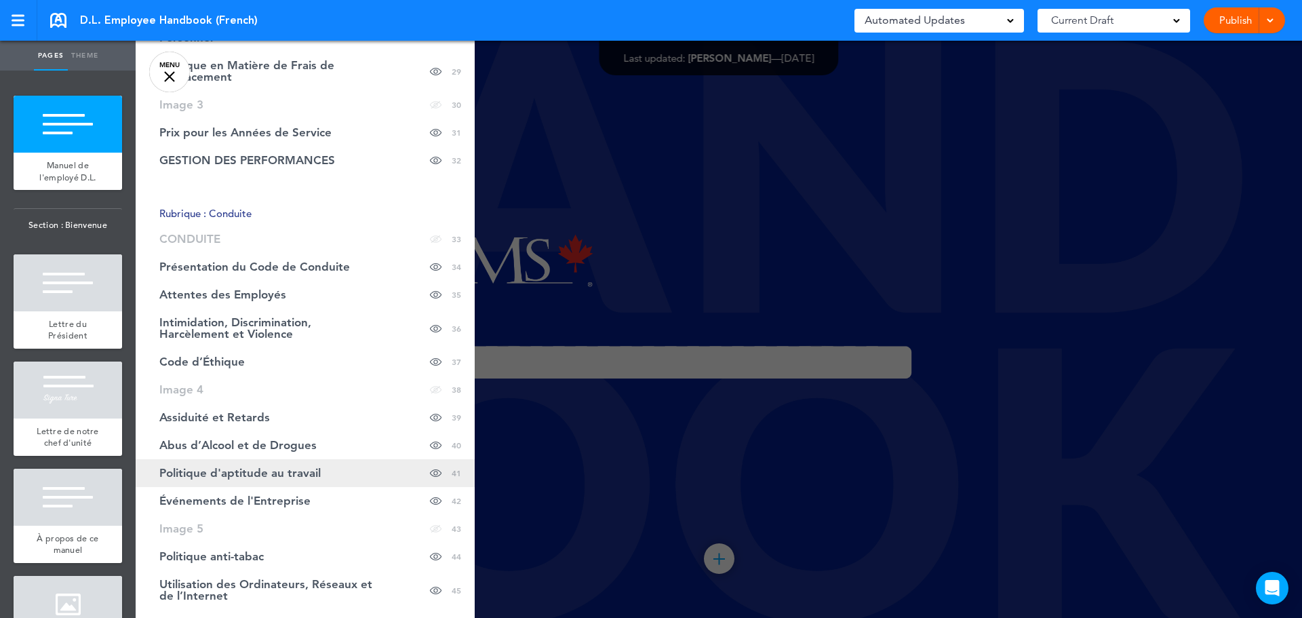
click at [291, 467] on span "Politique d'aptitude au travail" at bounding box center [239, 473] width 161 height 12
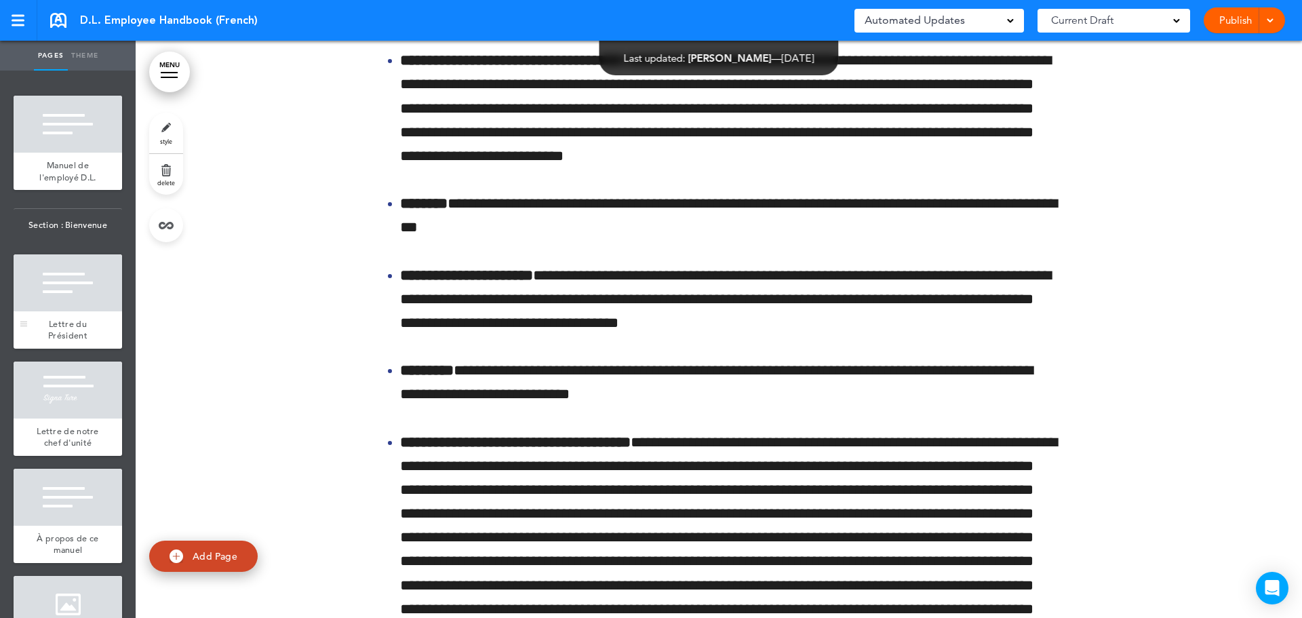
scroll to position [41863, 0]
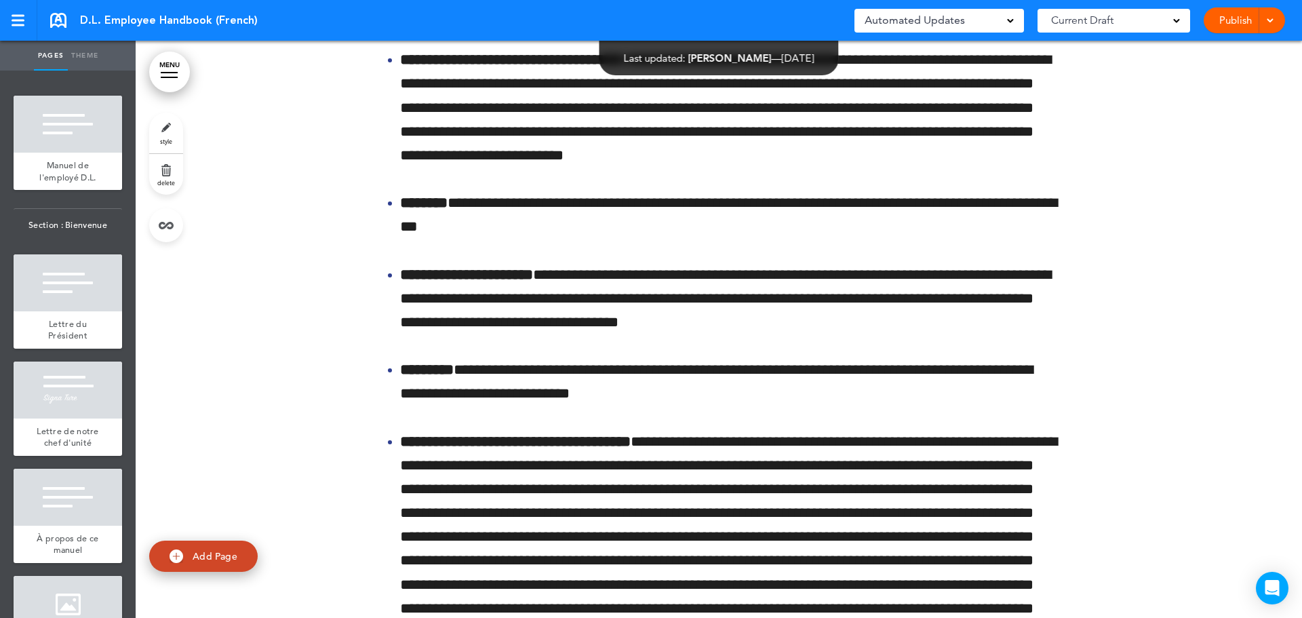
click at [163, 74] on link "MENU" at bounding box center [169, 72] width 41 height 41
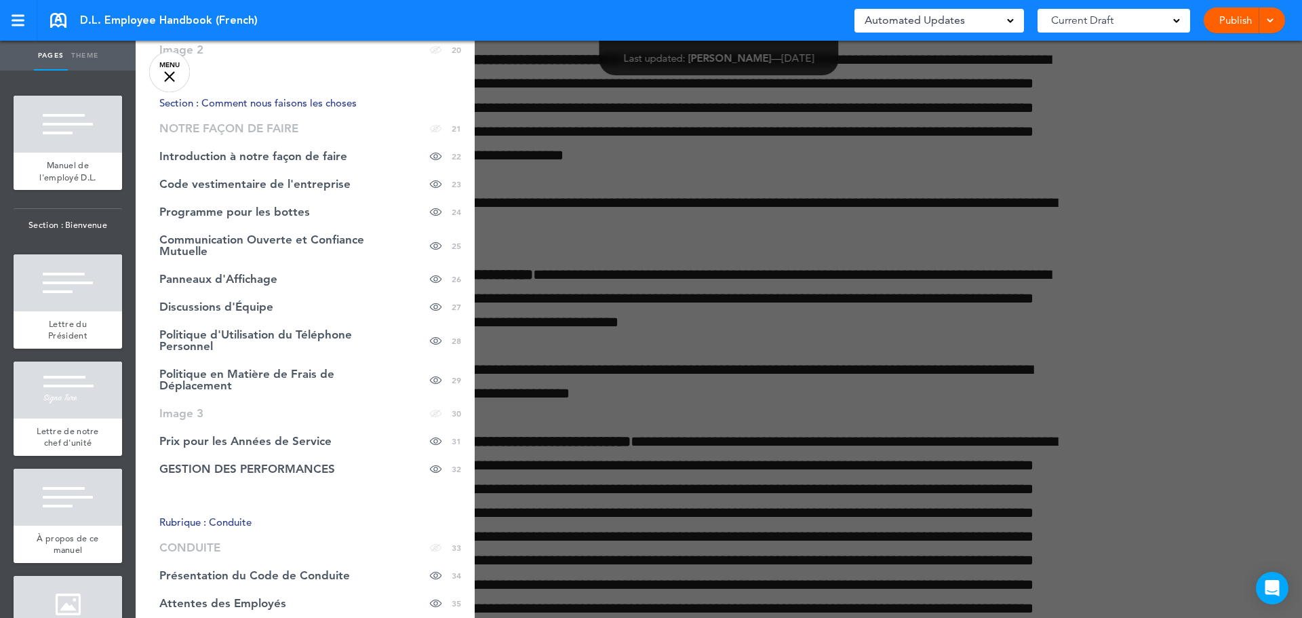
scroll to position [746, 0]
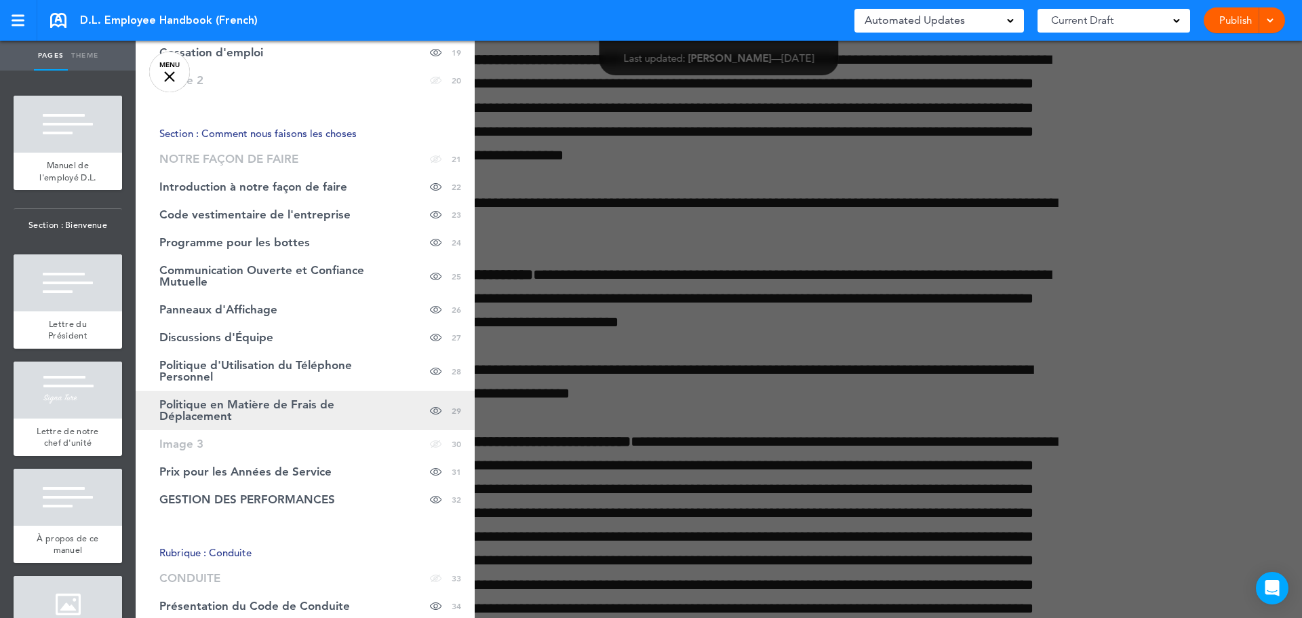
click at [250, 404] on span "Politique en Matière de Frais de Déplacement" at bounding box center [271, 410] width 224 height 23
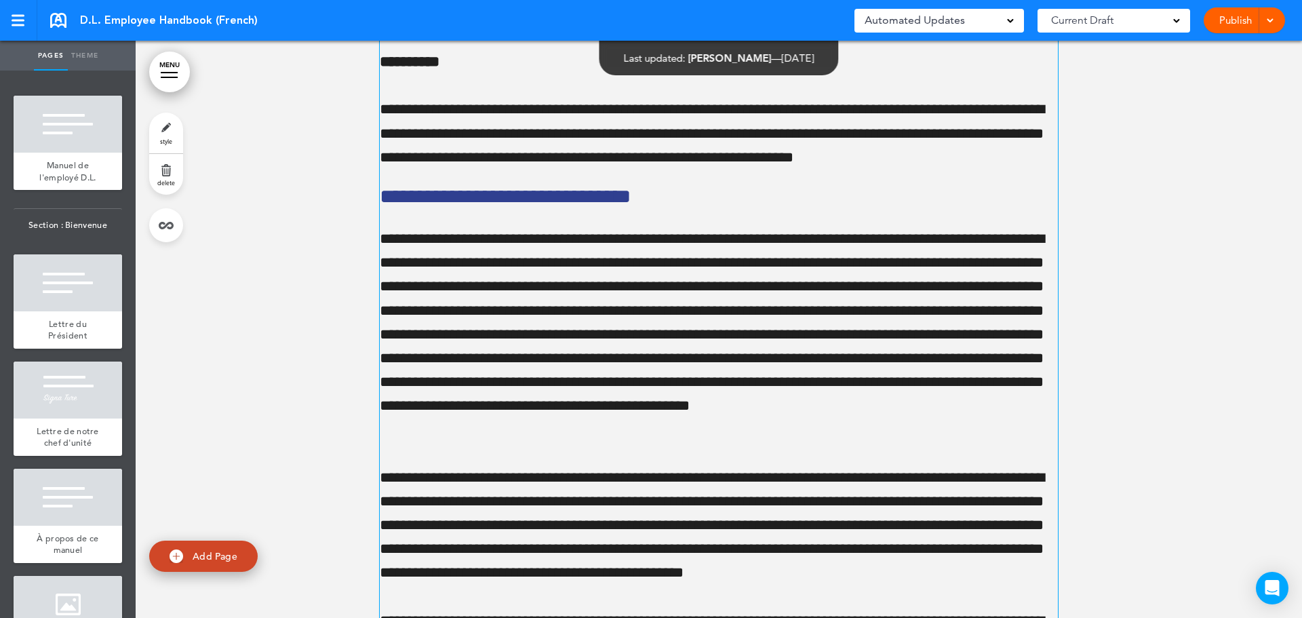
scroll to position [24647, 0]
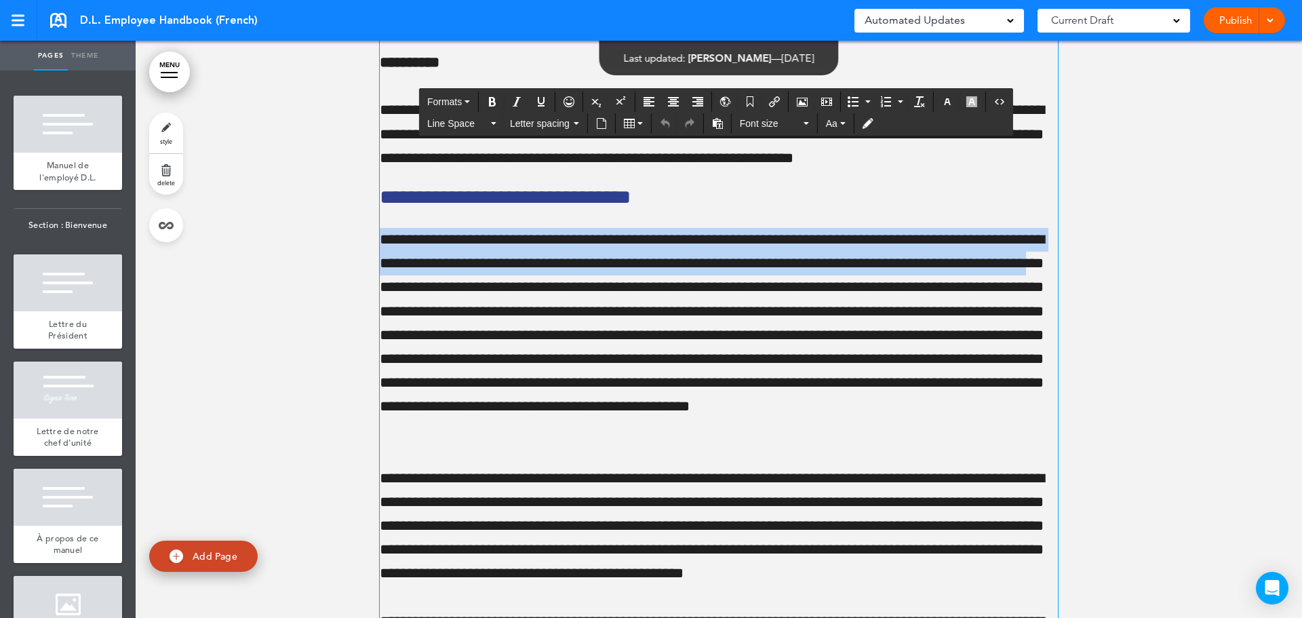
drag, startPoint x: 573, startPoint y: 351, endPoint x: 366, endPoint y: 305, distance: 211.8
click at [366, 305] on div "**********" at bounding box center [719, 630] width 1167 height 5654
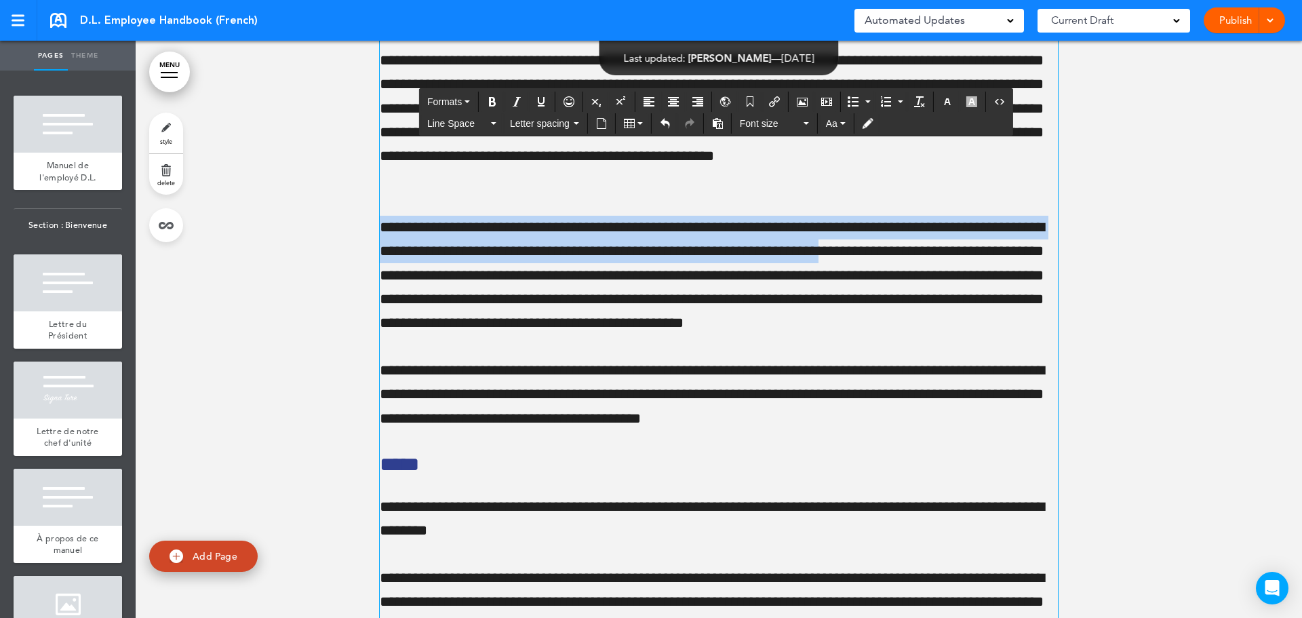
scroll to position [24851, 0]
drag, startPoint x: 948, startPoint y: 315, endPoint x: 362, endPoint y: 285, distance: 586.9
click at [362, 285] on div "**********" at bounding box center [719, 402] width 1167 height 5607
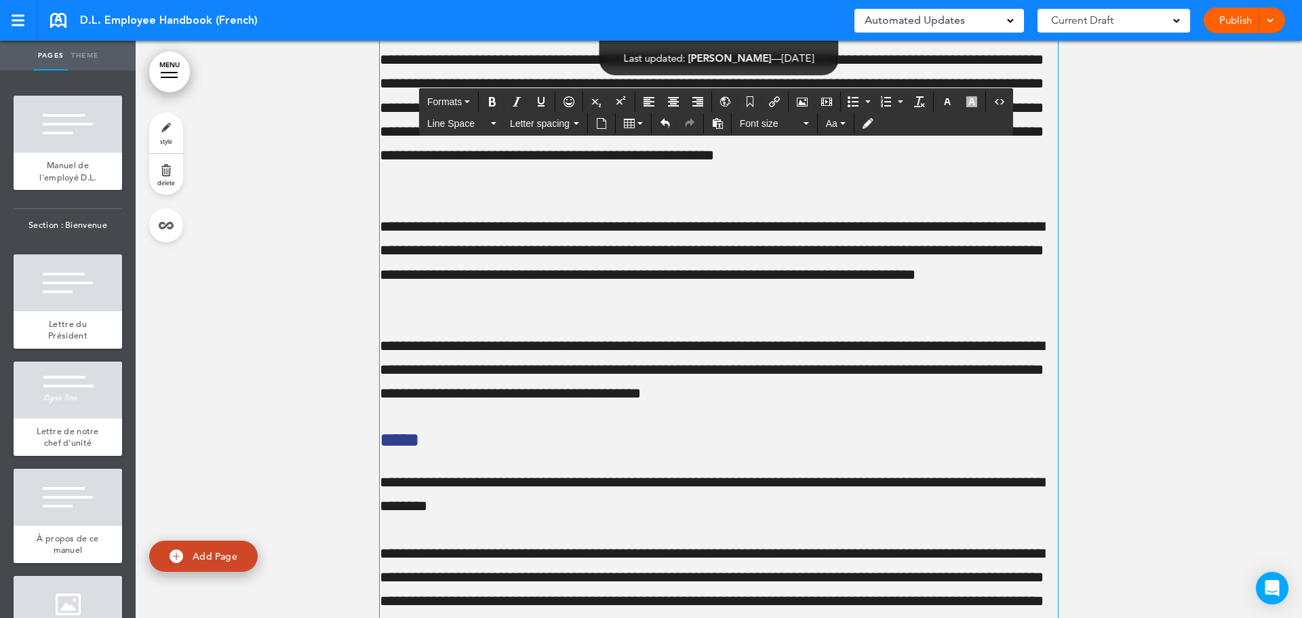
click at [466, 305] on p "**********" at bounding box center [719, 263] width 678 height 96
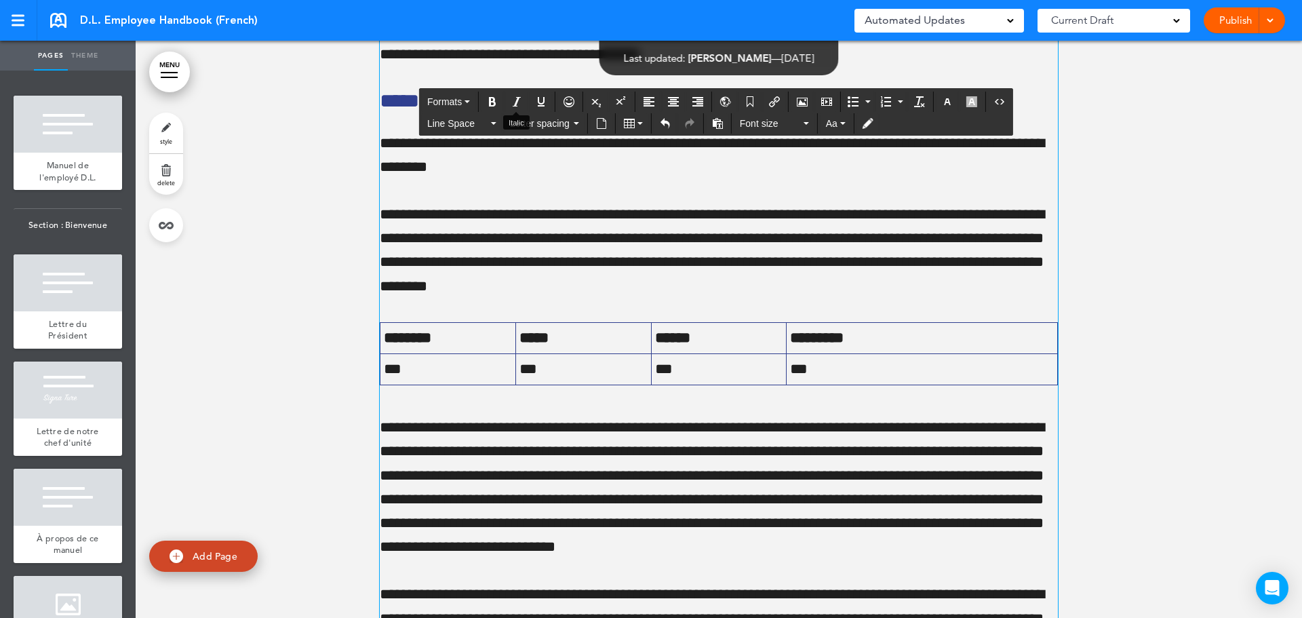
scroll to position [25190, 0]
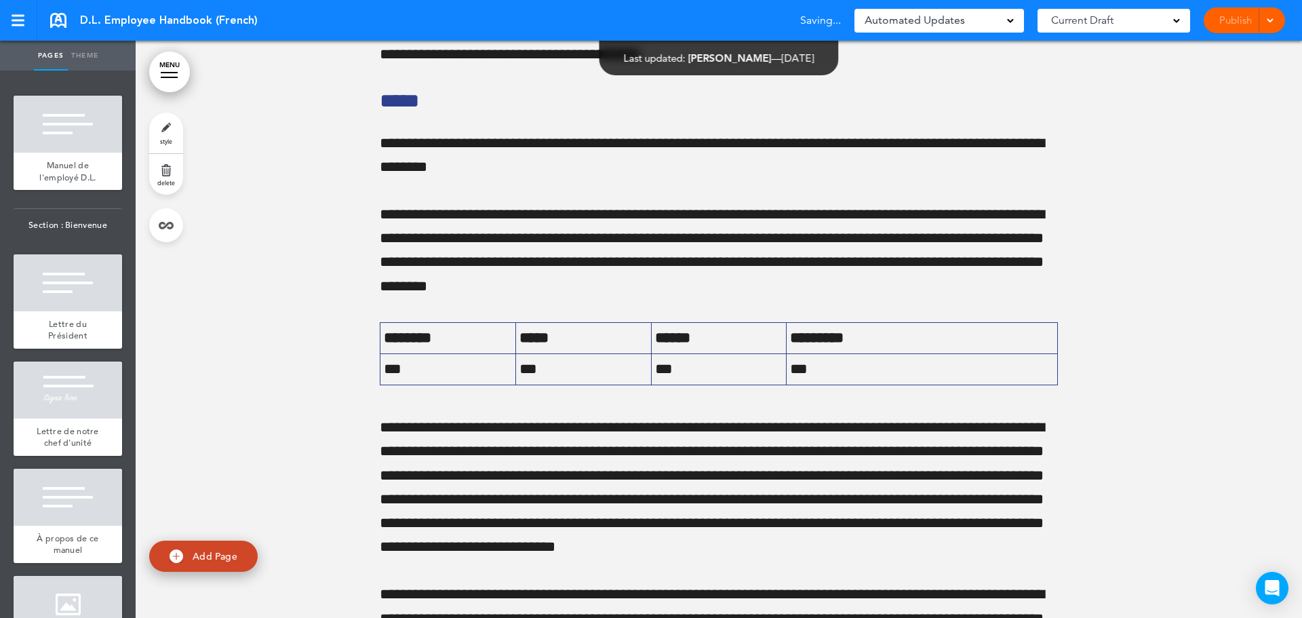
click at [170, 77] on link "MENU" at bounding box center [169, 72] width 41 height 41
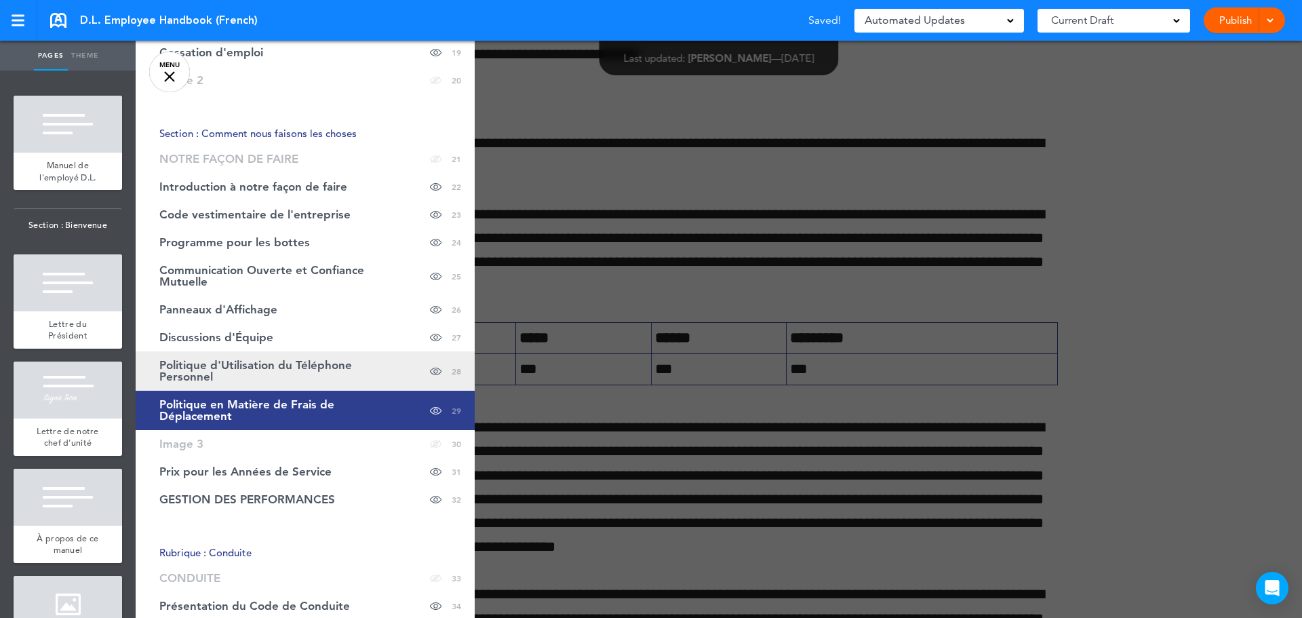
click at [269, 368] on span "Politique d'Utilisation du Téléphone Personnel" at bounding box center [271, 371] width 224 height 23
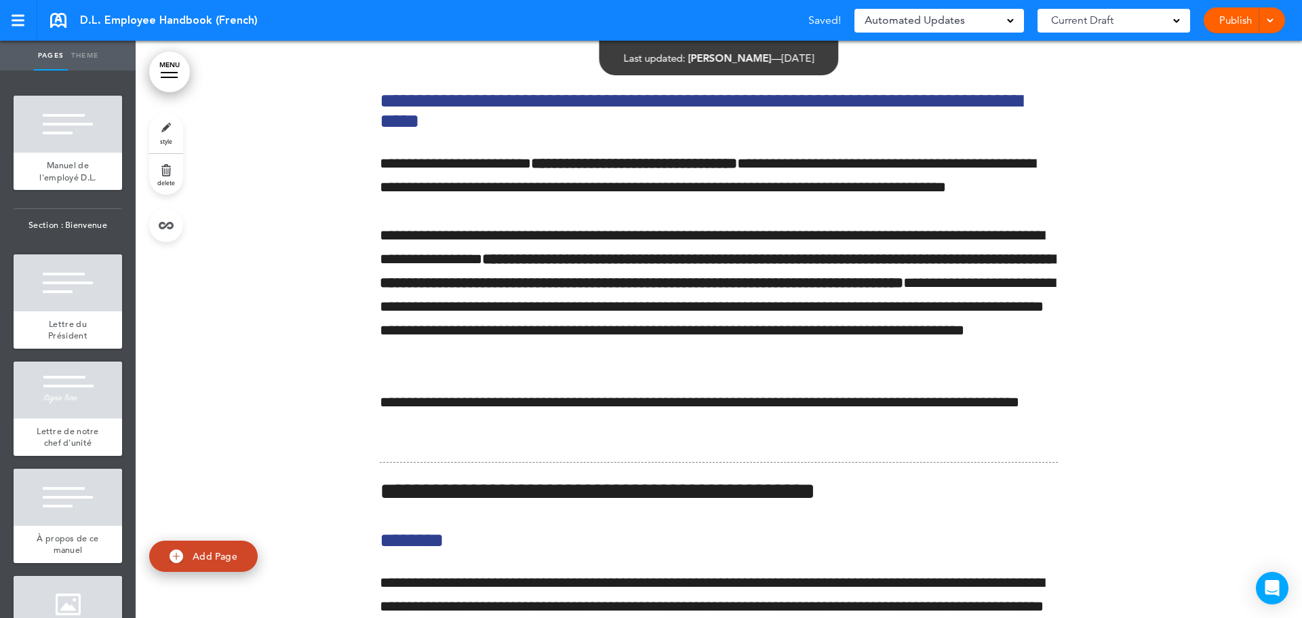
scroll to position [20097, 0]
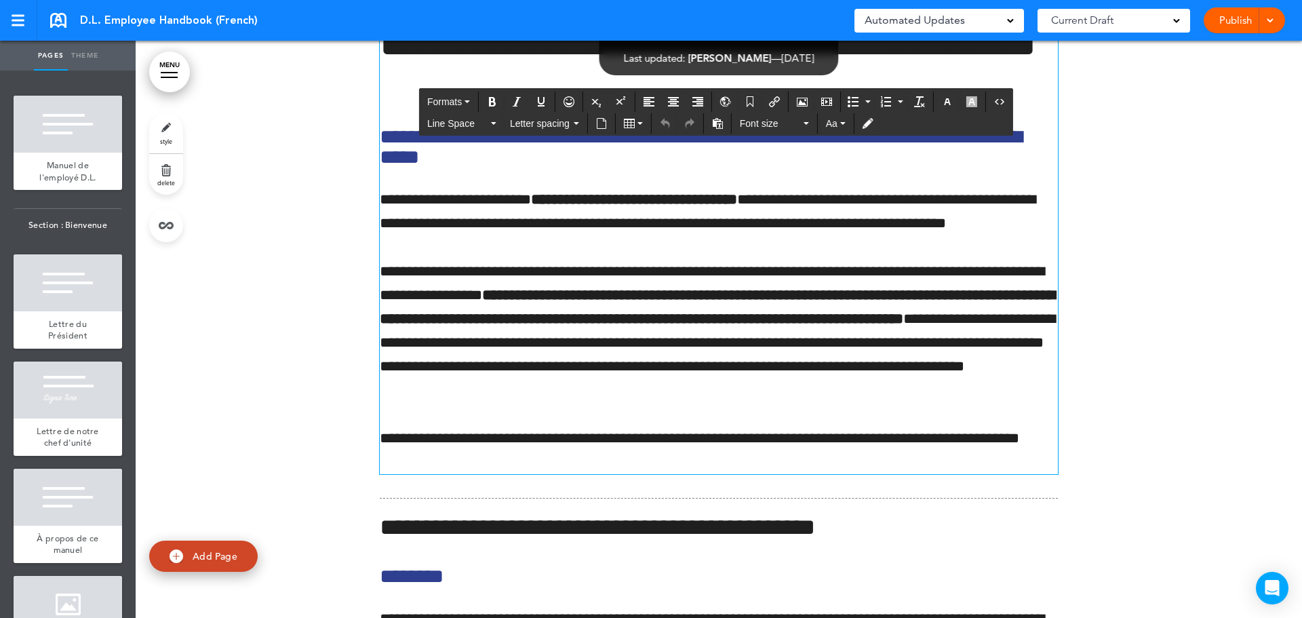
click at [452, 168] on h6 "**********" at bounding box center [719, 147] width 678 height 41
